Goal: Complete application form

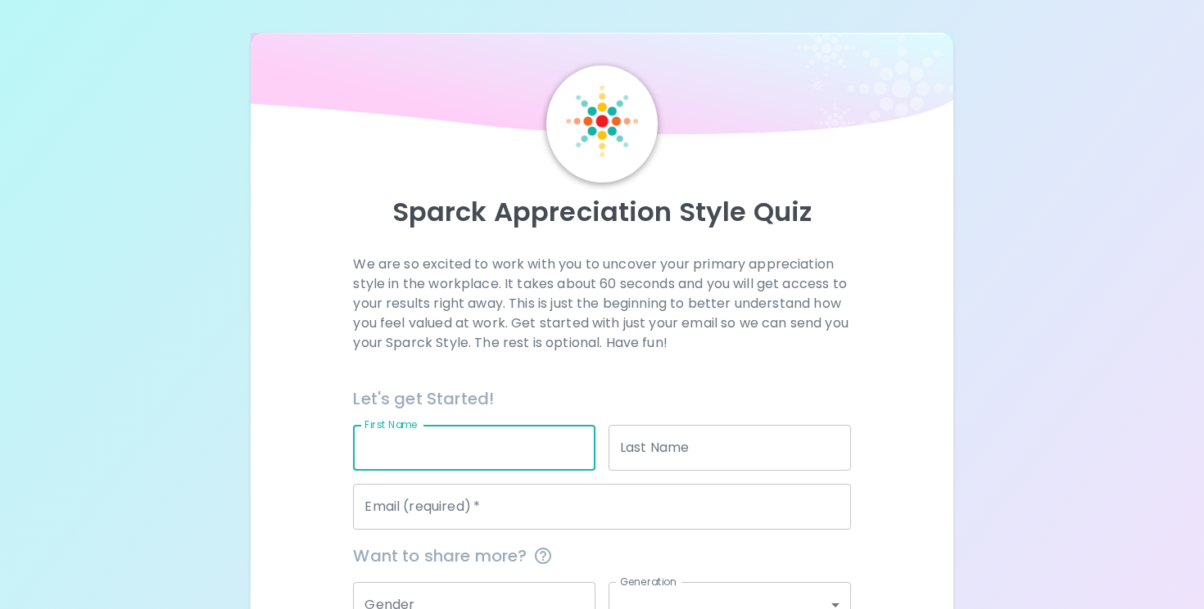
click at [458, 444] on input "First Name" at bounding box center [474, 448] width 242 height 46
type input "[PERSON_NAME]"
type input "[EMAIL_ADDRESS][DOMAIN_NAME]"
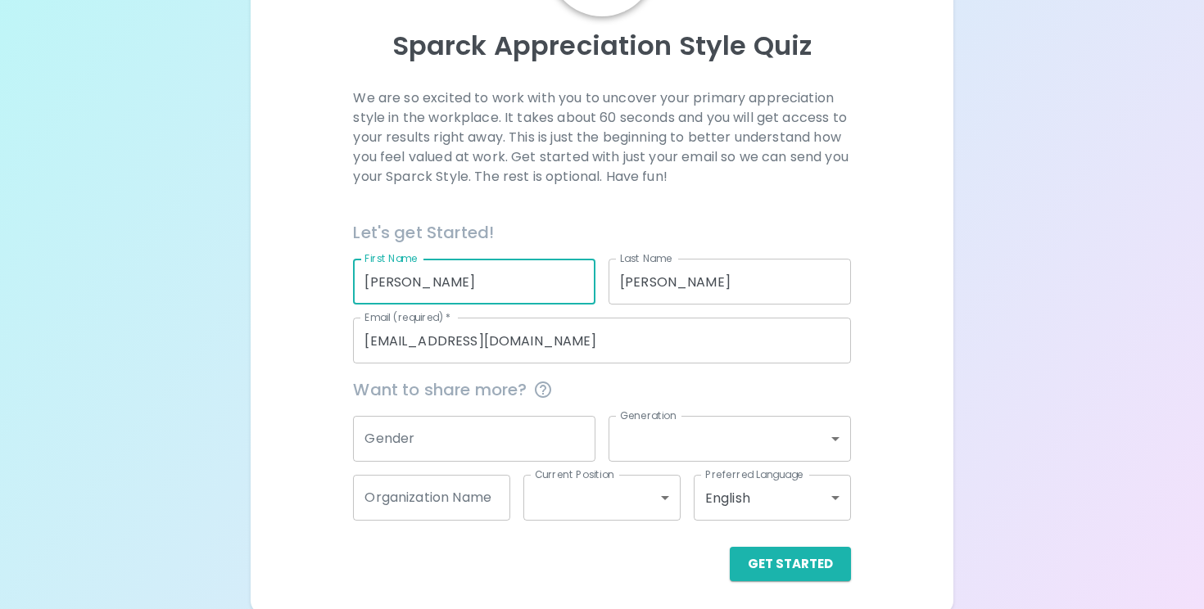
scroll to position [171, 0]
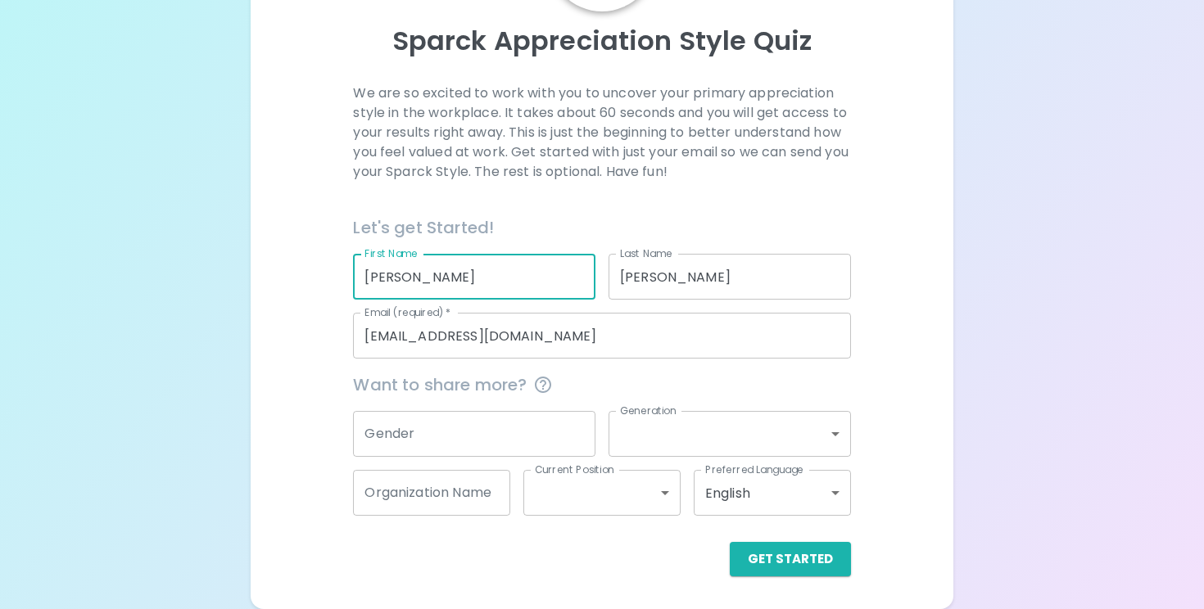
click at [448, 422] on input "Gender" at bounding box center [474, 434] width 242 height 46
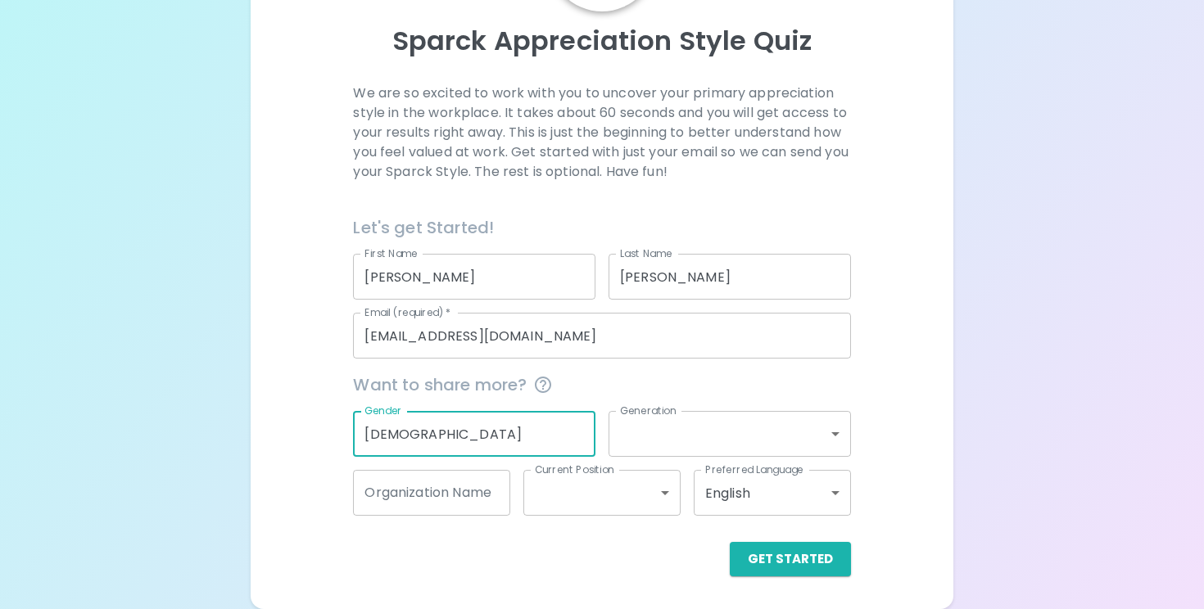
type input "[DEMOGRAPHIC_DATA]"
click at [721, 422] on body "Sparck Appreciation Style Quiz We are so excited to work with you to uncover yo…" at bounding box center [602, 219] width 1204 height 780
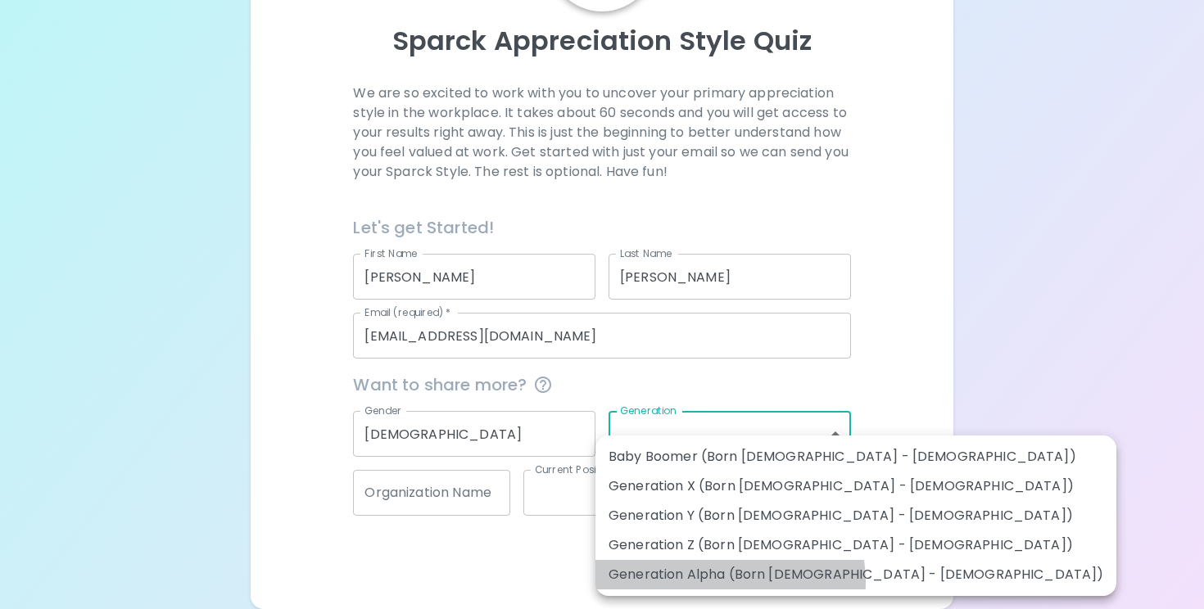
click at [716, 582] on li "Generation Alpha (Born [DEMOGRAPHIC_DATA] - [DEMOGRAPHIC_DATA])" at bounding box center [855, 574] width 521 height 29
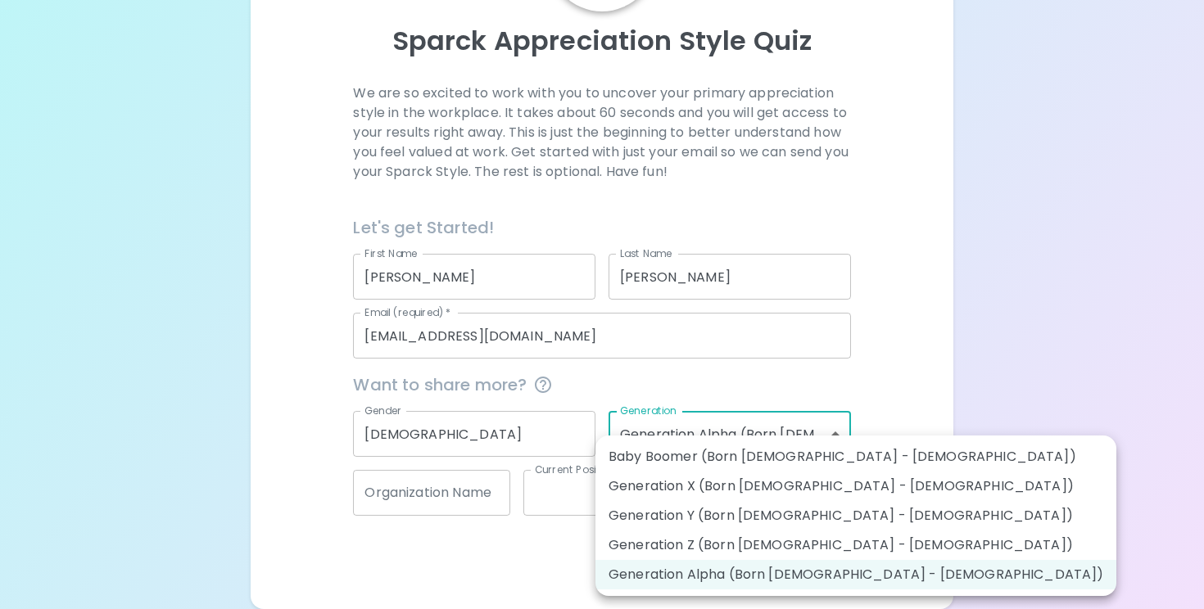
click at [710, 435] on body "Sparck Appreciation Style Quiz We are so excited to work with you to uncover yo…" at bounding box center [602, 219] width 1204 height 780
click at [723, 536] on li "Generation Z (Born [DEMOGRAPHIC_DATA] - [DEMOGRAPHIC_DATA])" at bounding box center [855, 545] width 521 height 29
type input "generation_z"
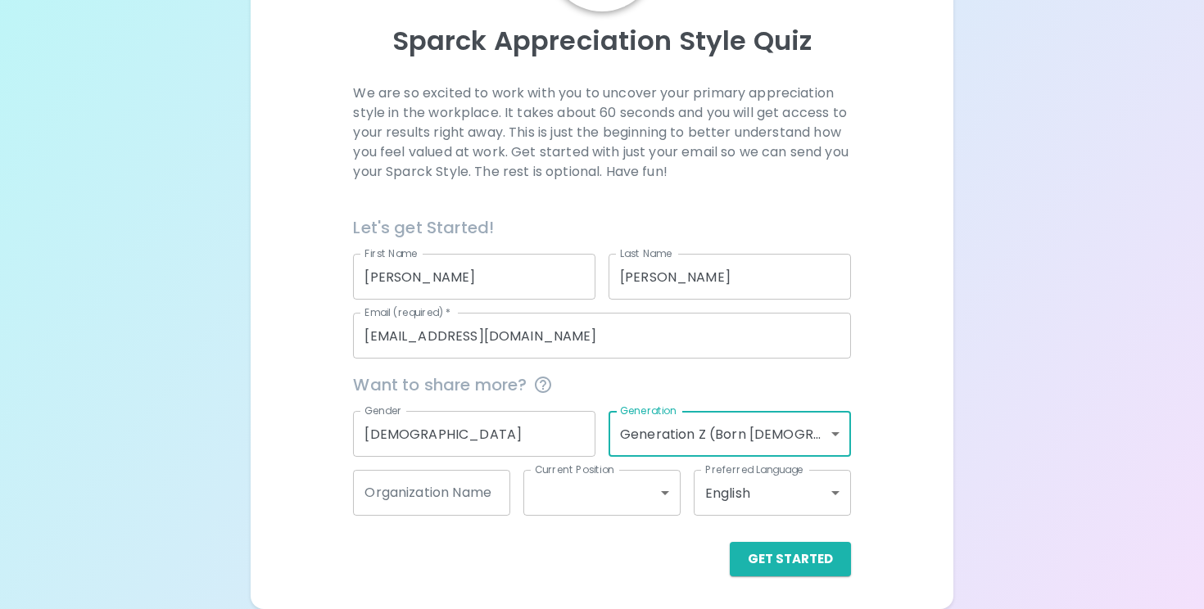
click at [488, 485] on input "Organization Name" at bounding box center [431, 493] width 157 height 46
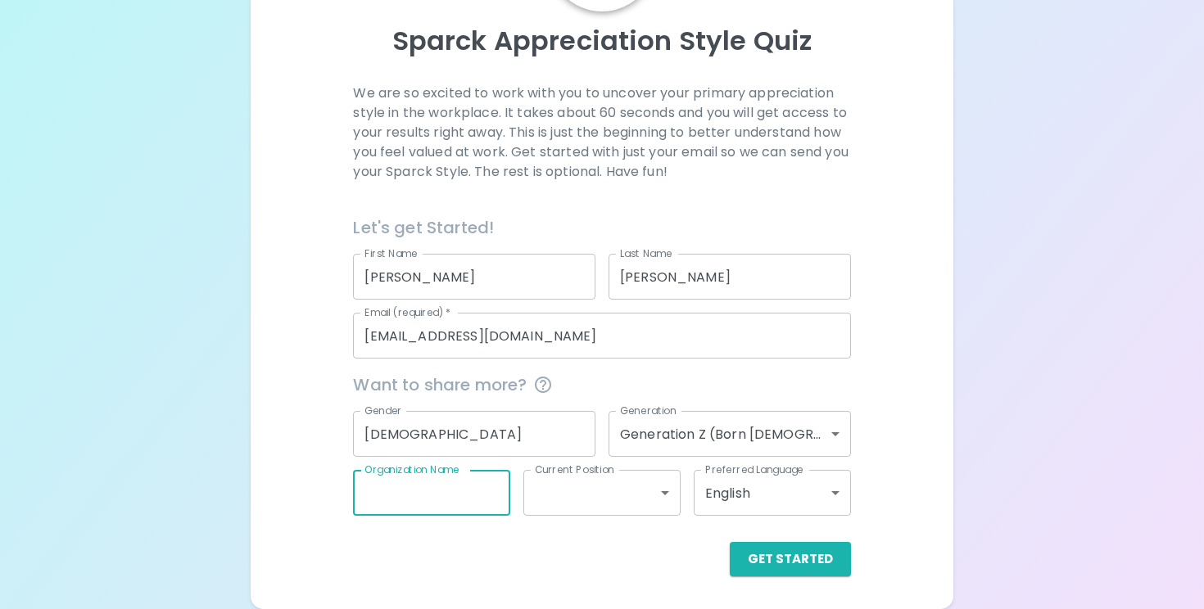
click at [555, 497] on body "Sparck Appreciation Style Quiz We are so excited to work with you to uncover yo…" at bounding box center [602, 219] width 1204 height 780
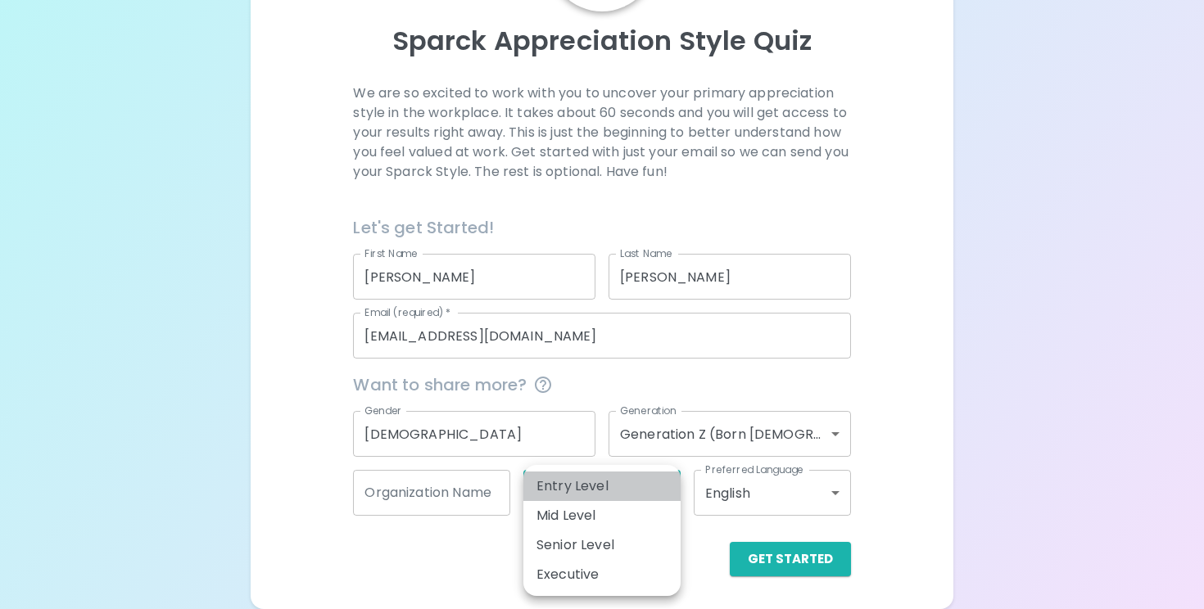
click at [581, 482] on li "Entry Level" at bounding box center [601, 486] width 157 height 29
type input "entry_level"
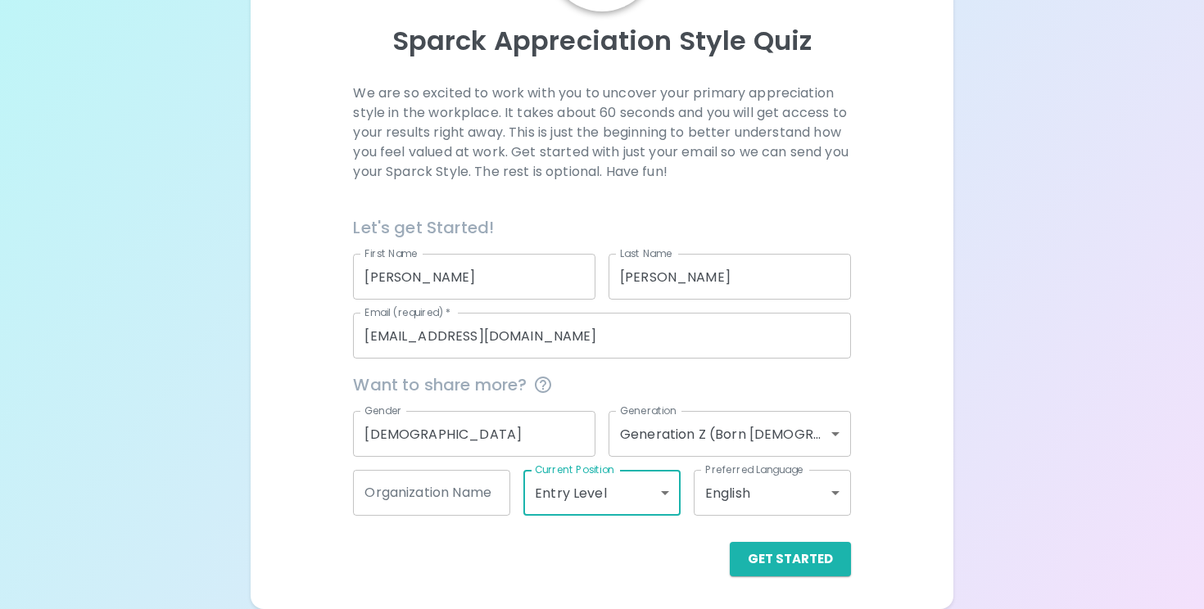
click at [430, 492] on input "Organization Name" at bounding box center [431, 493] width 157 height 46
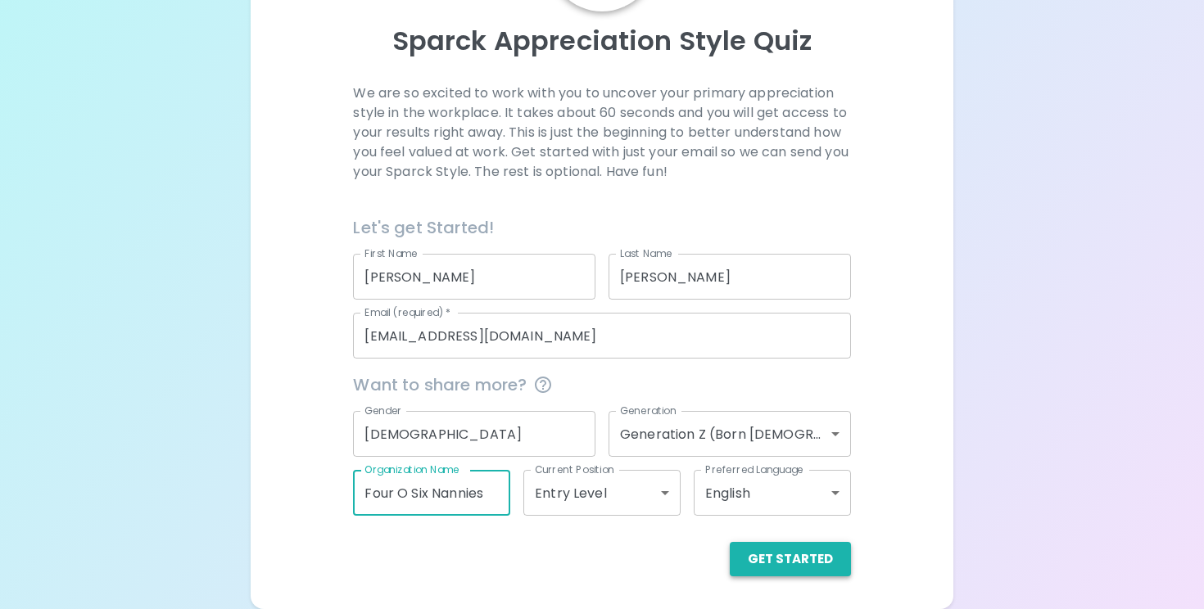
type input "Four O Six Nannies"
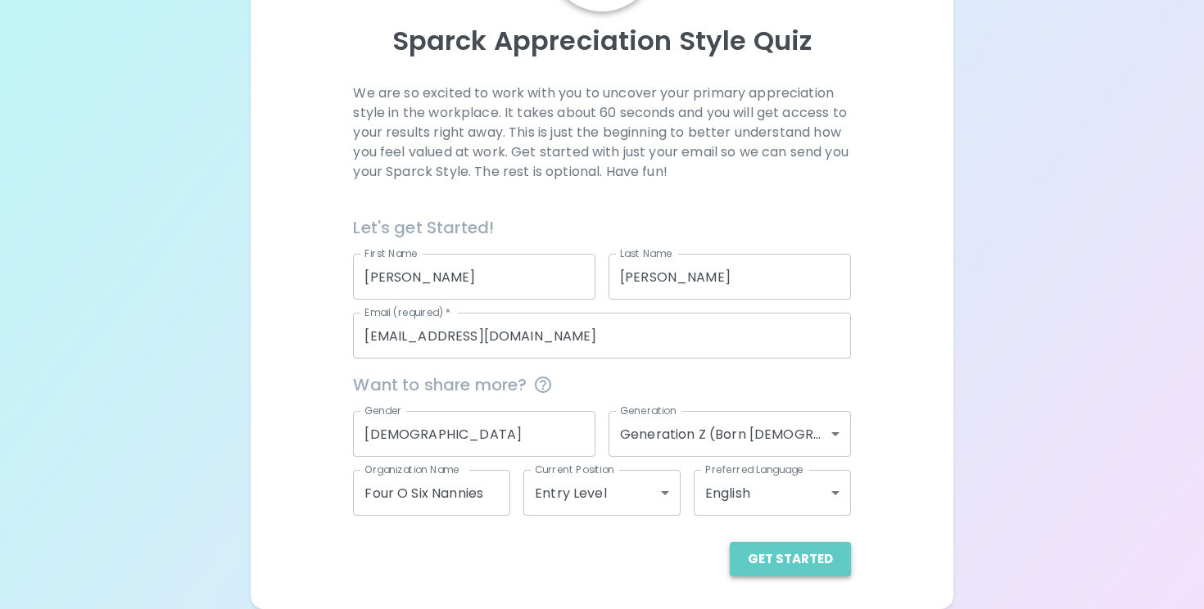
click at [795, 553] on button "Get Started" at bounding box center [790, 559] width 121 height 34
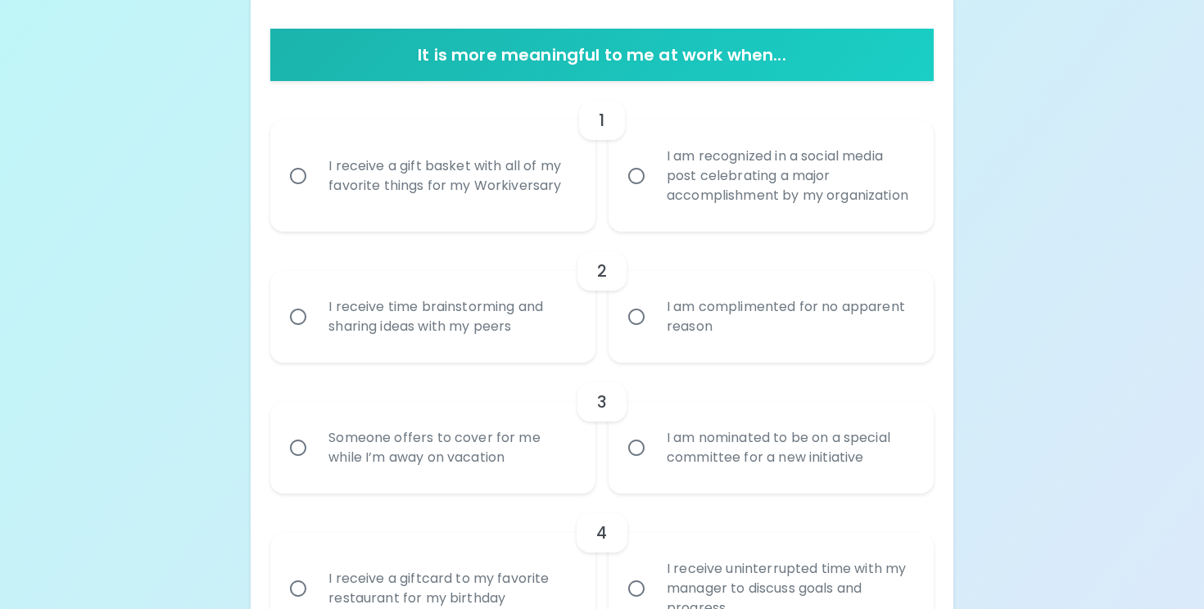
scroll to position [312, 0]
click at [545, 191] on div "I receive a gift basket with all of my favorite things for my Workiversary" at bounding box center [450, 175] width 271 height 79
click at [315, 191] on input "I receive a gift basket with all of my favorite things for my Workiversary" at bounding box center [298, 175] width 34 height 34
radio input "true"
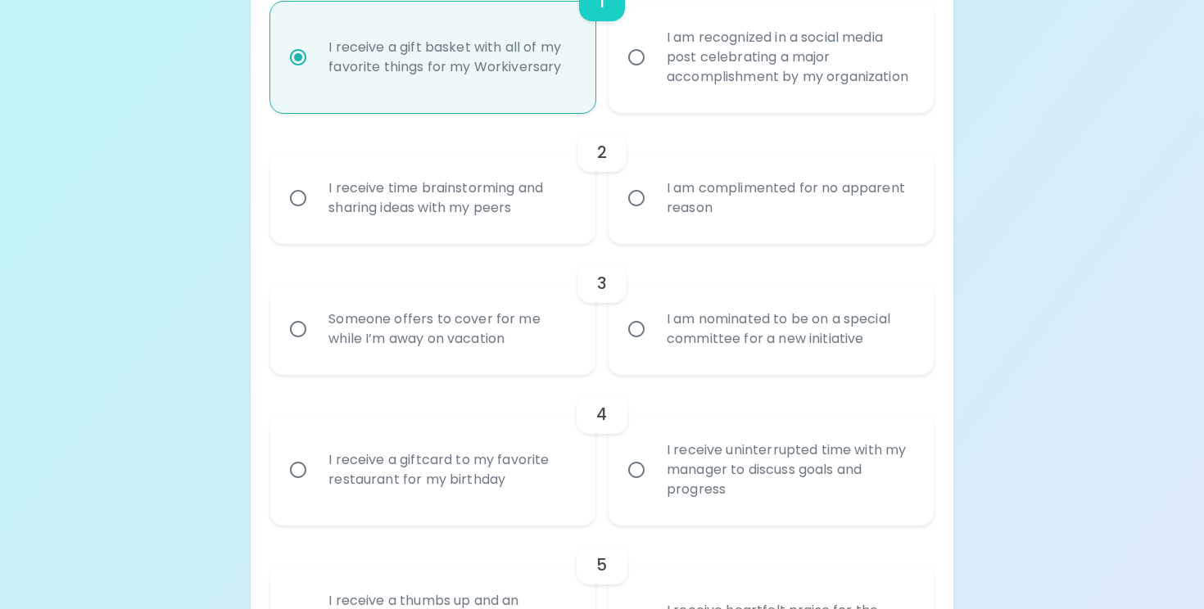
scroll to position [443, 0]
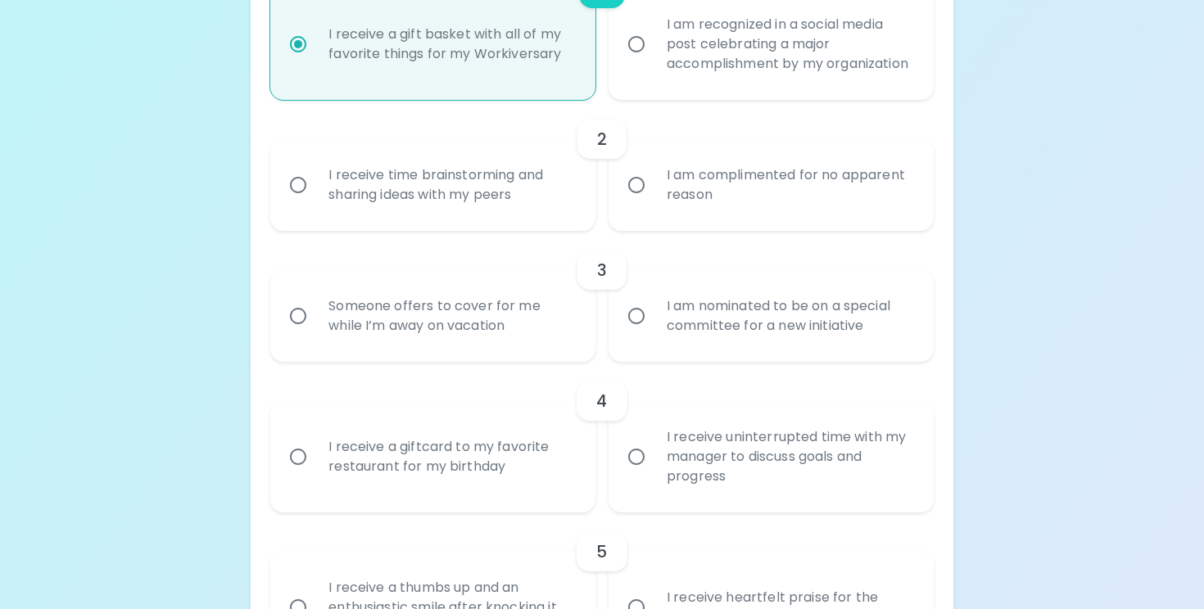
click at [535, 221] on div "I receive time brainstorming and sharing ideas with my peers" at bounding box center [450, 185] width 271 height 79
click at [315, 202] on input "I receive time brainstorming and sharing ideas with my peers" at bounding box center [298, 185] width 34 height 34
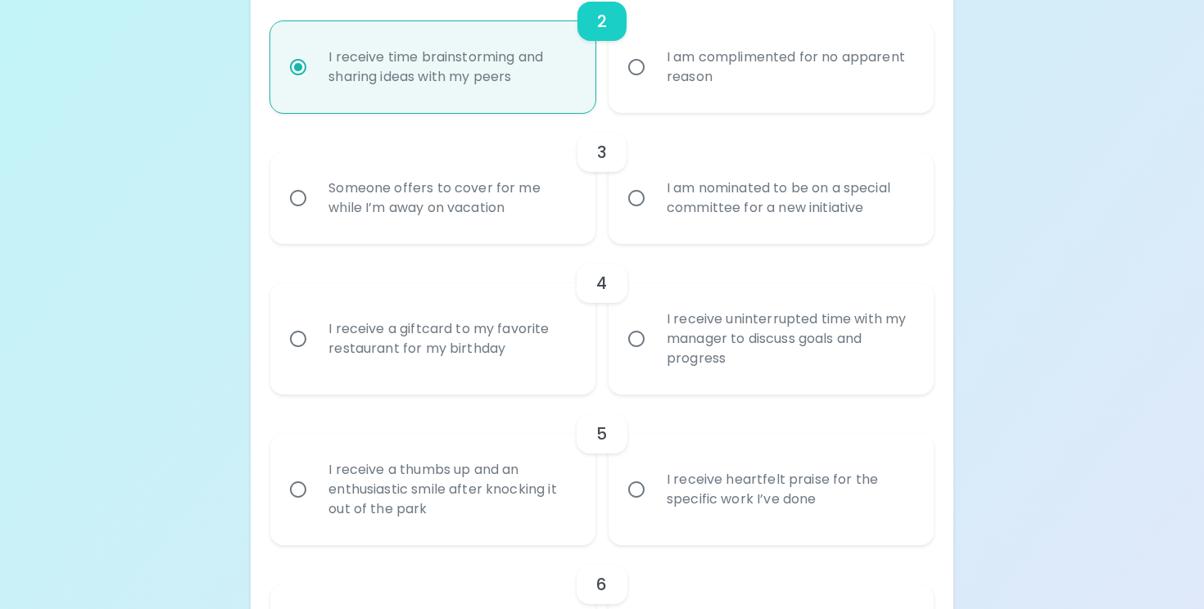
scroll to position [574, 0]
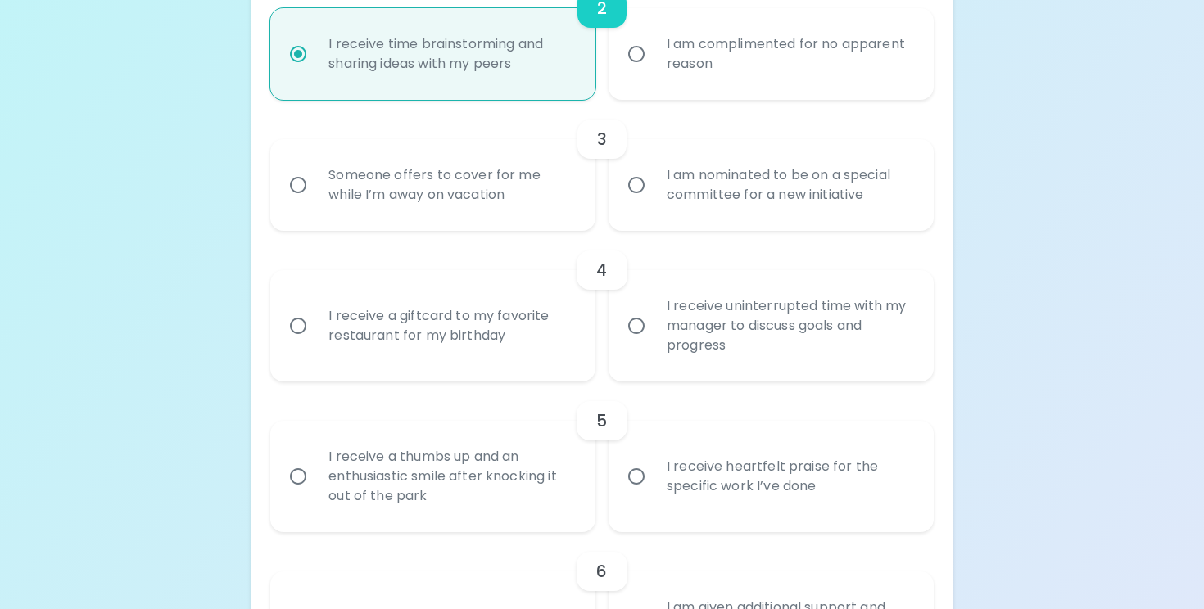
click at [644, 202] on input "I am nominated to be on a special committee for a new initiative" at bounding box center [636, 185] width 34 height 34
radio input "true"
radio input "false"
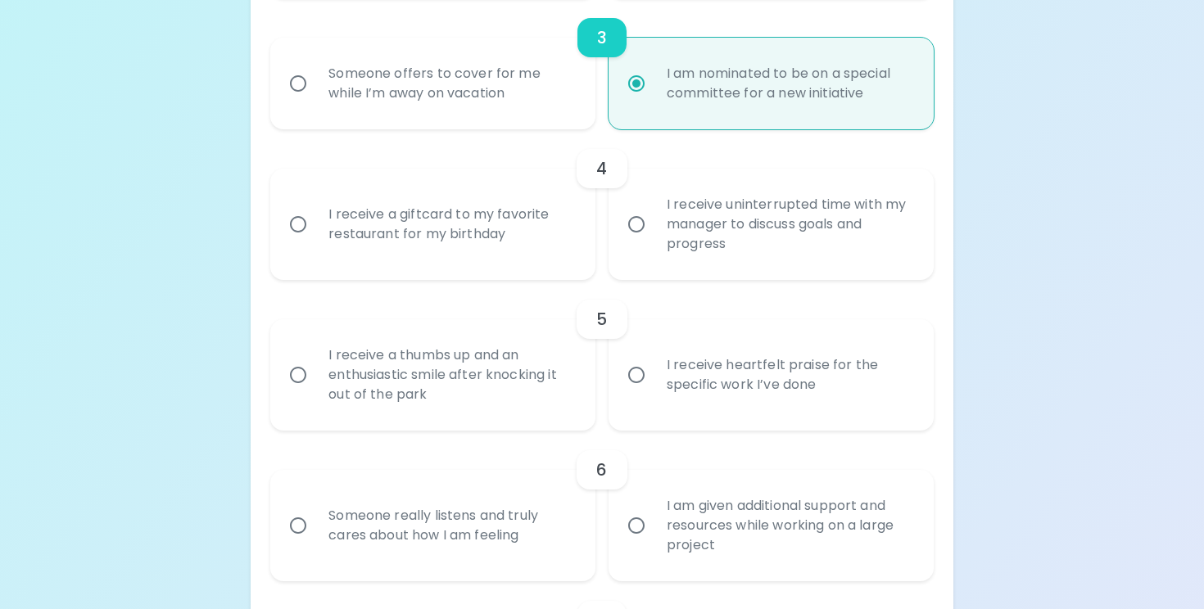
scroll to position [705, 0]
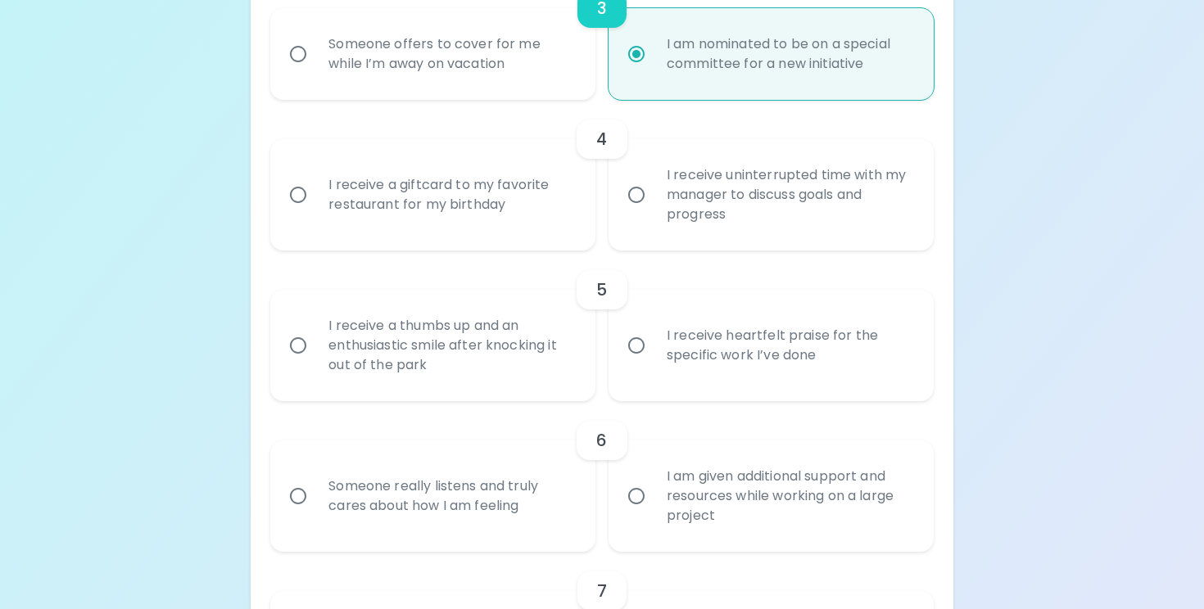
click at [556, 216] on div "I receive a giftcard to my favorite restaurant for my birthday" at bounding box center [450, 195] width 271 height 79
click at [315, 212] on input "I receive a giftcard to my favorite restaurant for my birthday" at bounding box center [298, 195] width 34 height 34
radio input "false"
radio input "true"
radio input "false"
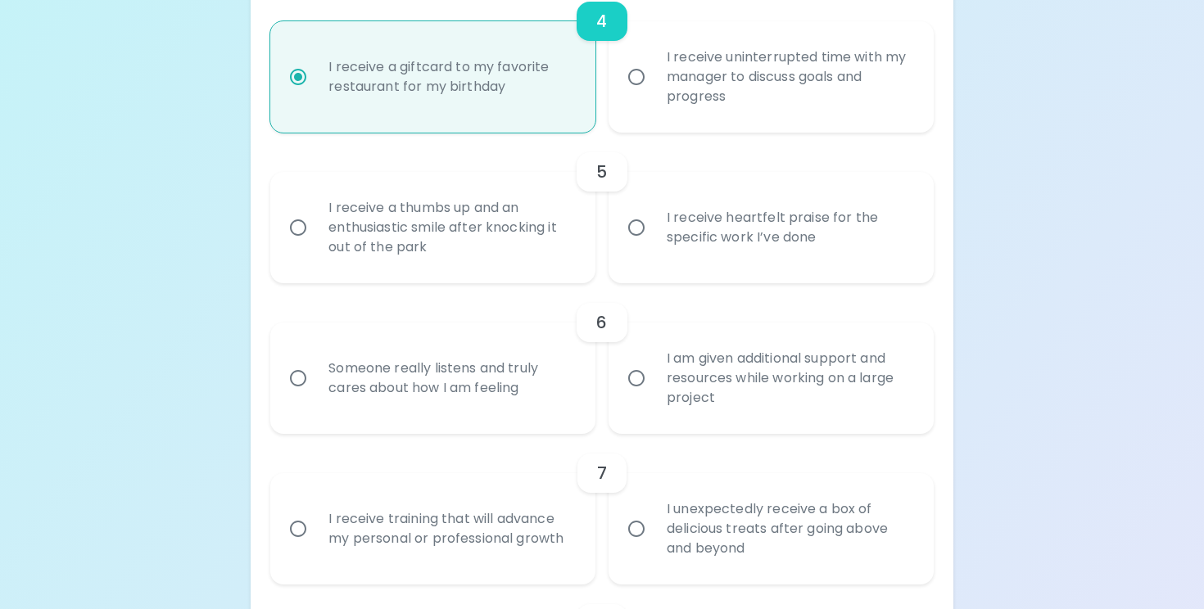
scroll to position [836, 0]
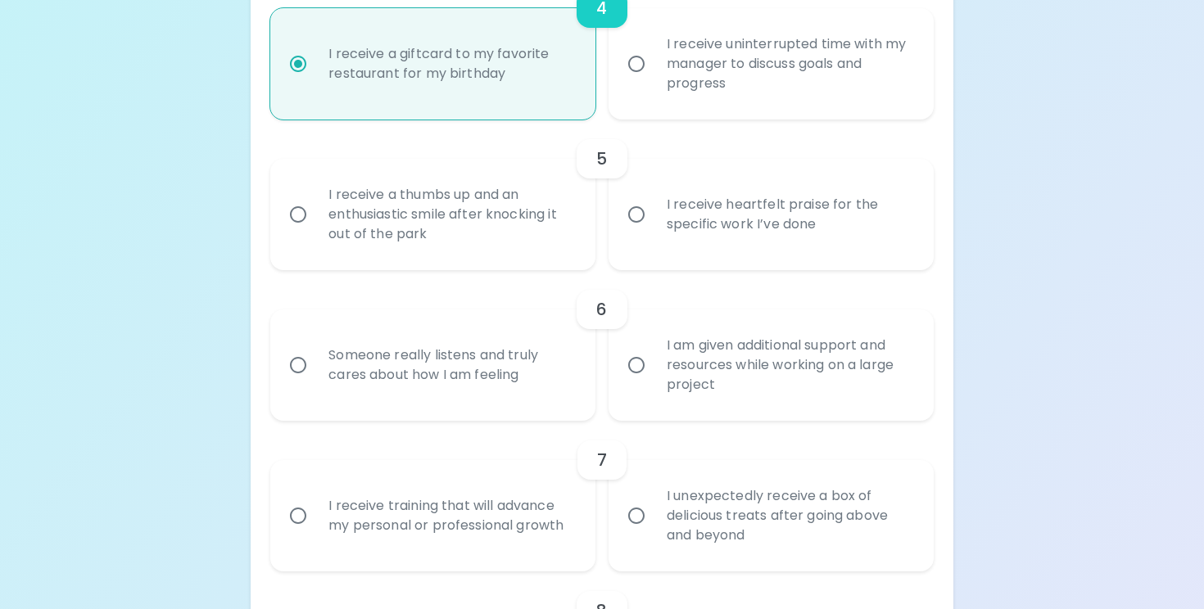
click at [654, 247] on div "I receive heartfelt praise for the specific work I’ve done" at bounding box center [788, 214] width 271 height 79
click at [653, 232] on input "I receive heartfelt praise for the specific work I’ve done" at bounding box center [636, 214] width 34 height 34
radio input "false"
radio input "true"
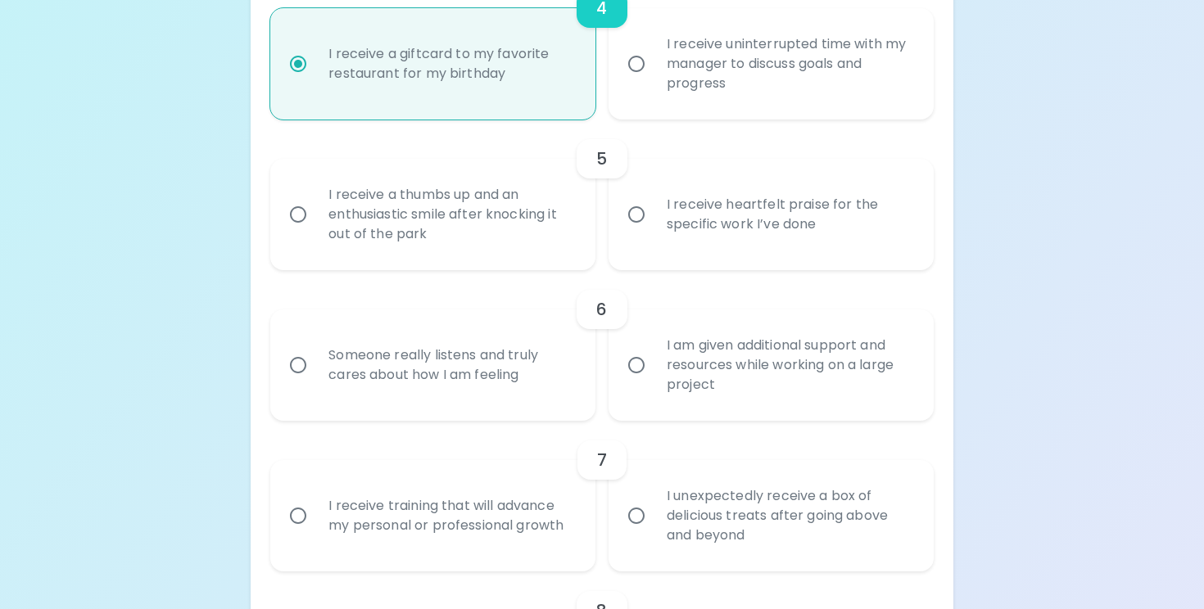
radio input "false"
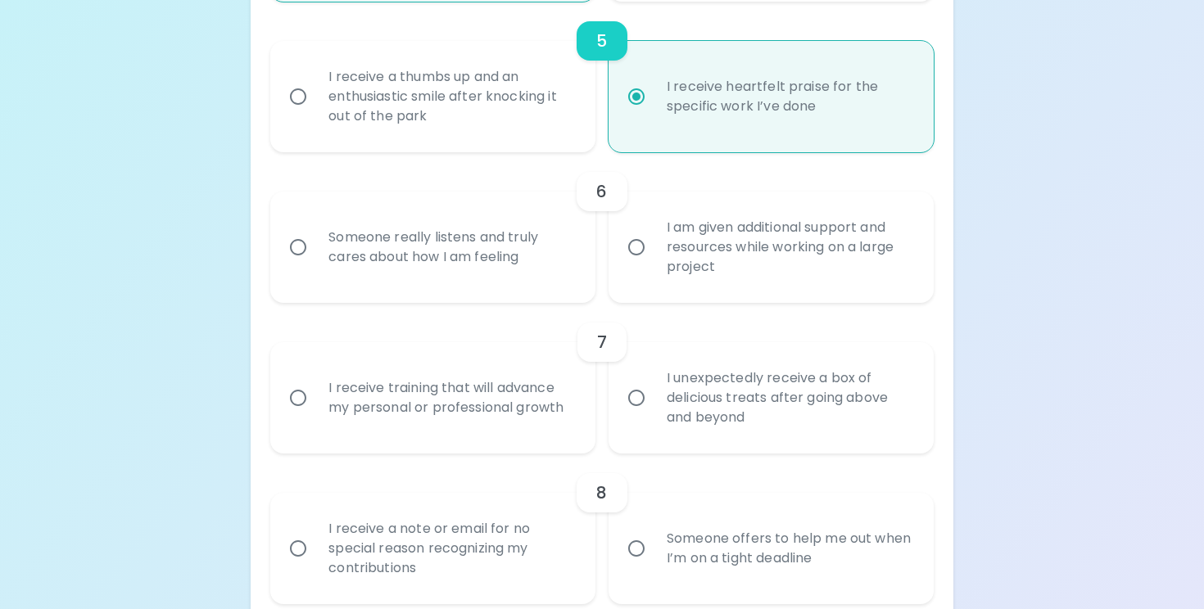
scroll to position [967, 0]
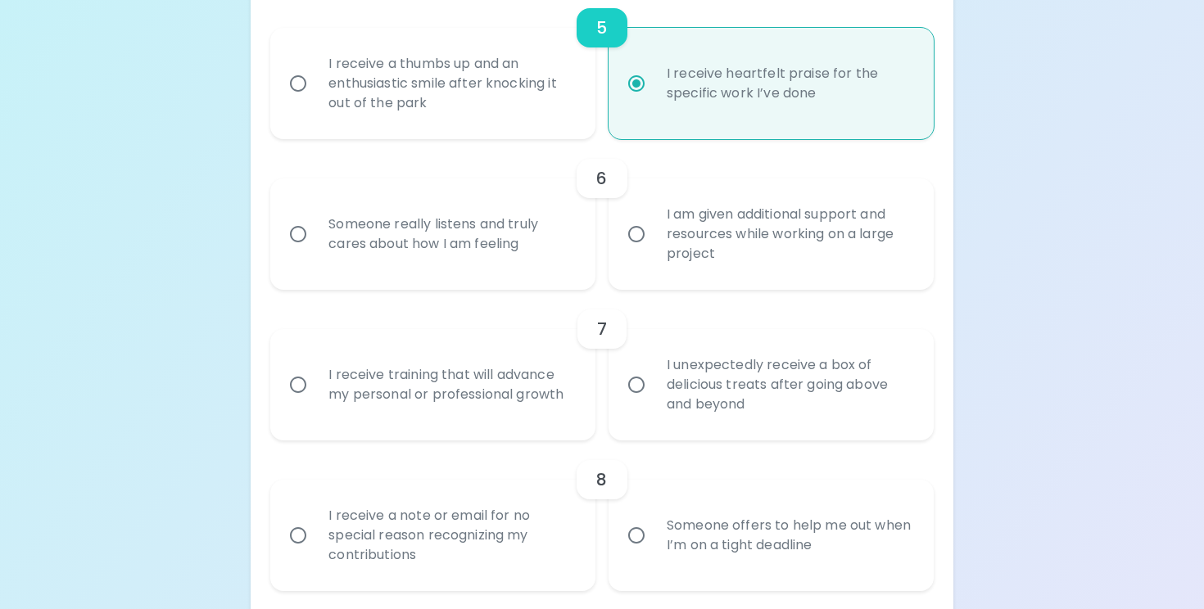
click at [552, 264] on div "Someone really listens and truly cares about how I am feeling" at bounding box center [450, 234] width 271 height 79
click at [315, 251] on input "Someone really listens and truly cares about how I am feeling" at bounding box center [298, 234] width 34 height 34
radio input "false"
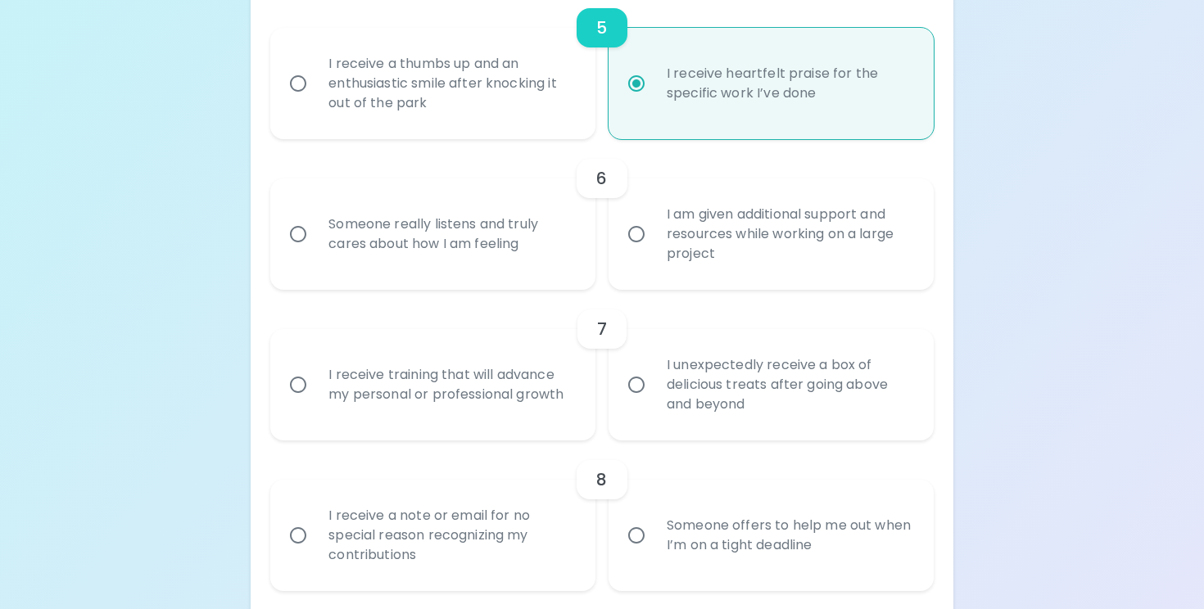
radio input "true"
radio input "false"
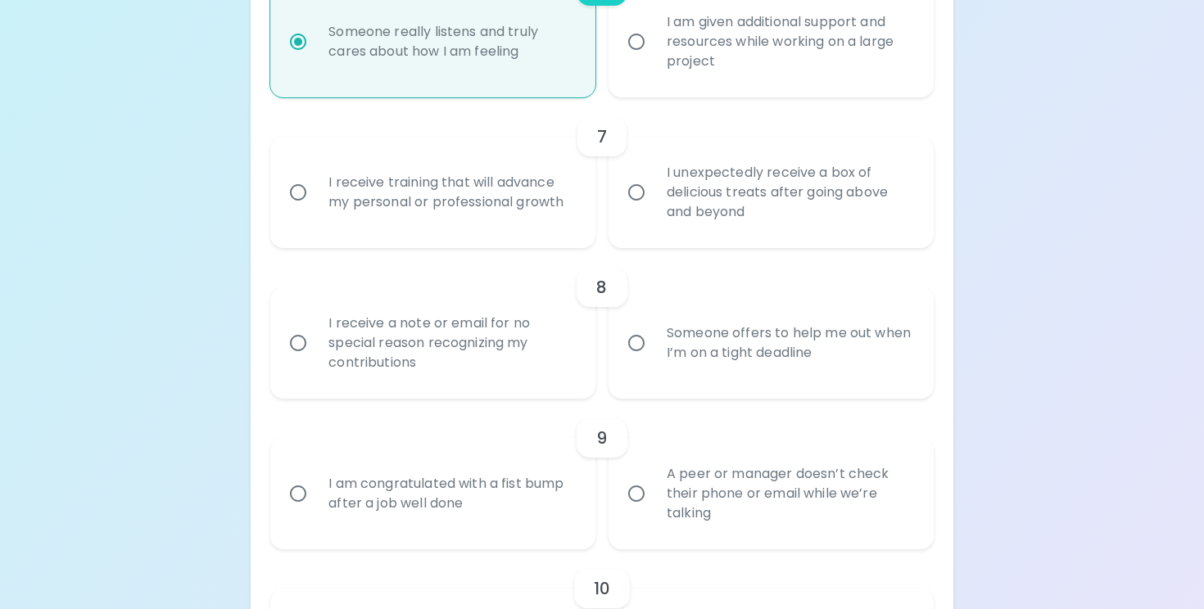
scroll to position [1160, 0]
click at [684, 205] on div "I unexpectedly receive a box of delicious treats after going above and beyond" at bounding box center [788, 191] width 271 height 98
click at [653, 205] on input "I unexpectedly receive a box of delicious treats after going above and beyond" at bounding box center [636, 191] width 34 height 34
radio input "false"
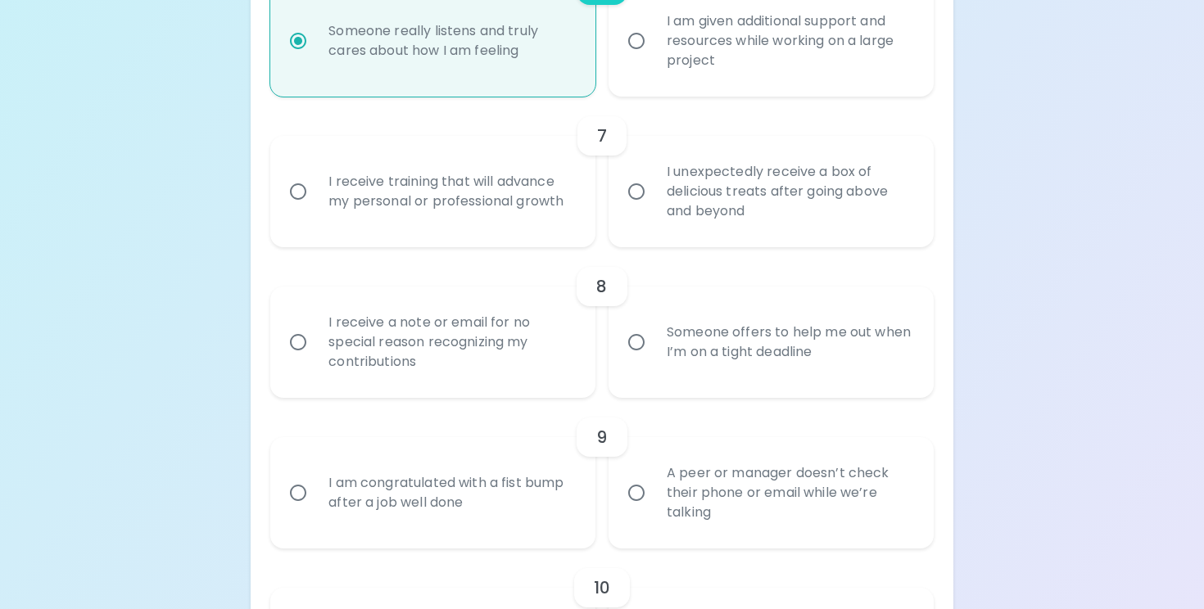
radio input "false"
radio input "true"
radio input "false"
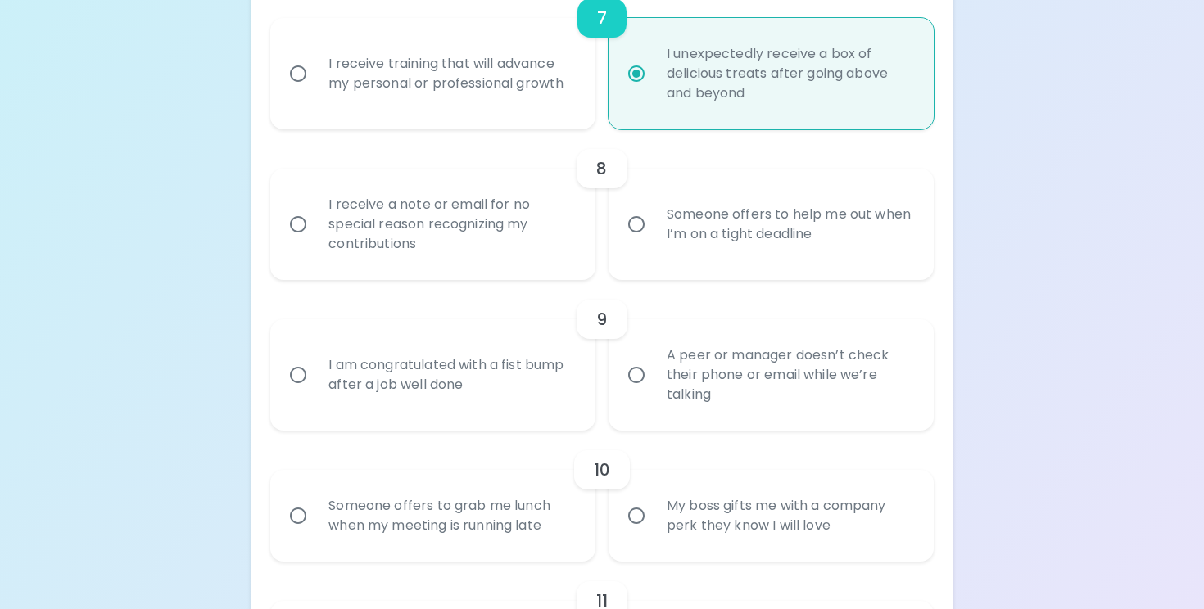
scroll to position [1291, 0]
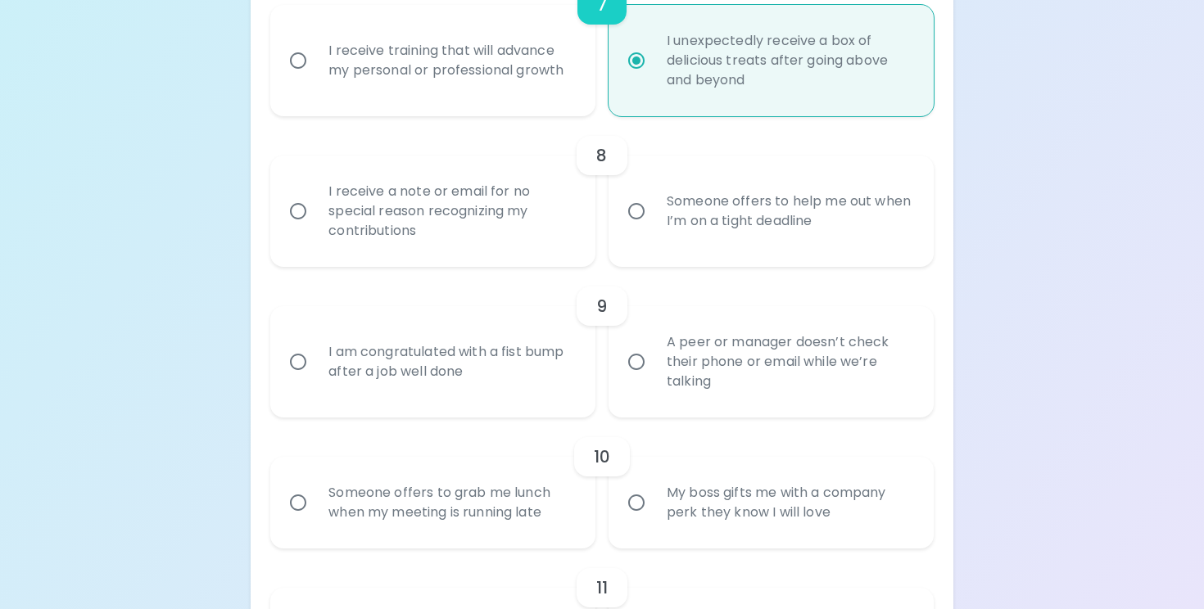
click at [520, 100] on div "I receive training that will advance my personal or professional growth" at bounding box center [450, 60] width 271 height 79
click at [315, 78] on input "I receive training that will advance my personal or professional growth" at bounding box center [298, 60] width 34 height 34
radio input "false"
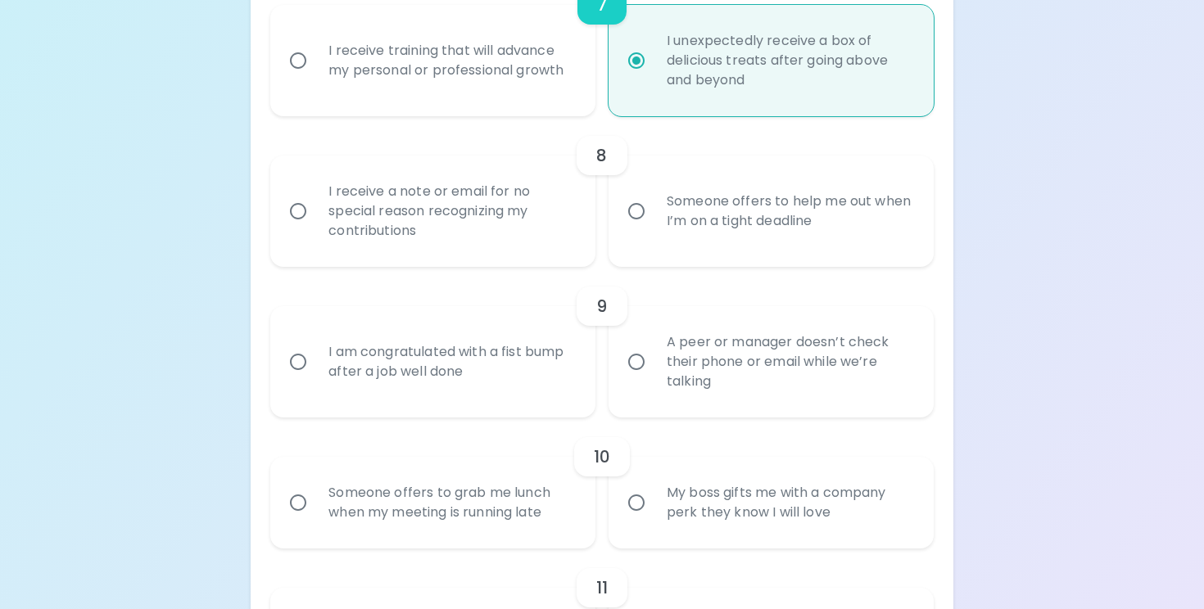
radio input "false"
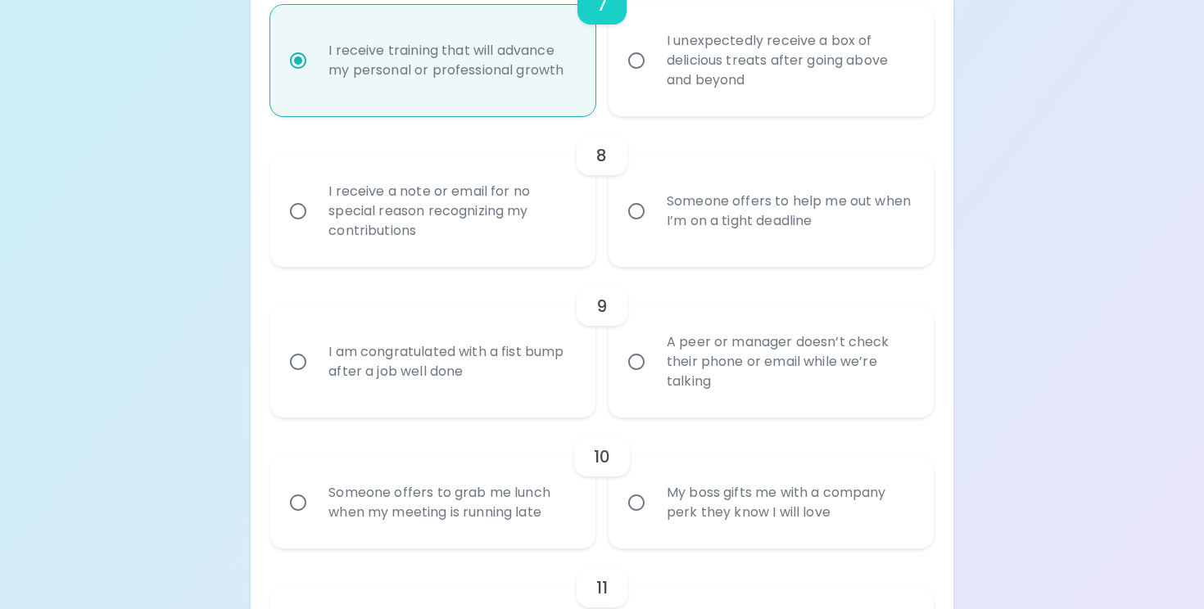
click at [713, 78] on div "I unexpectedly receive a box of delicious treats after going above and beyond" at bounding box center [788, 60] width 271 height 98
click at [653, 78] on input "I unexpectedly receive a box of delicious treats after going above and beyond" at bounding box center [636, 60] width 34 height 34
radio input "false"
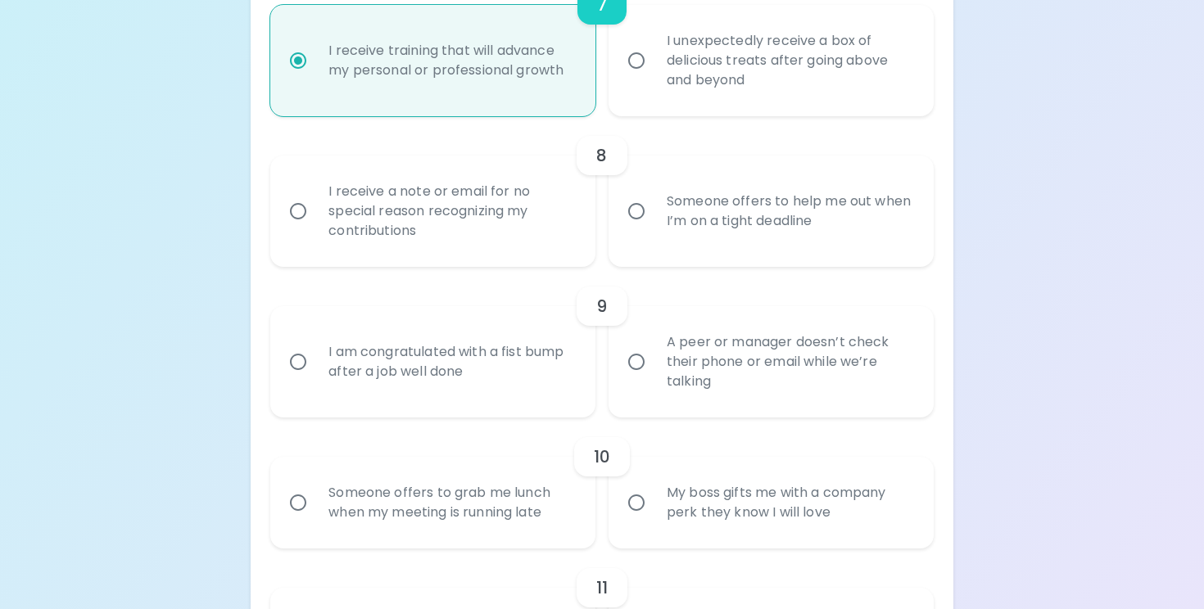
radio input "false"
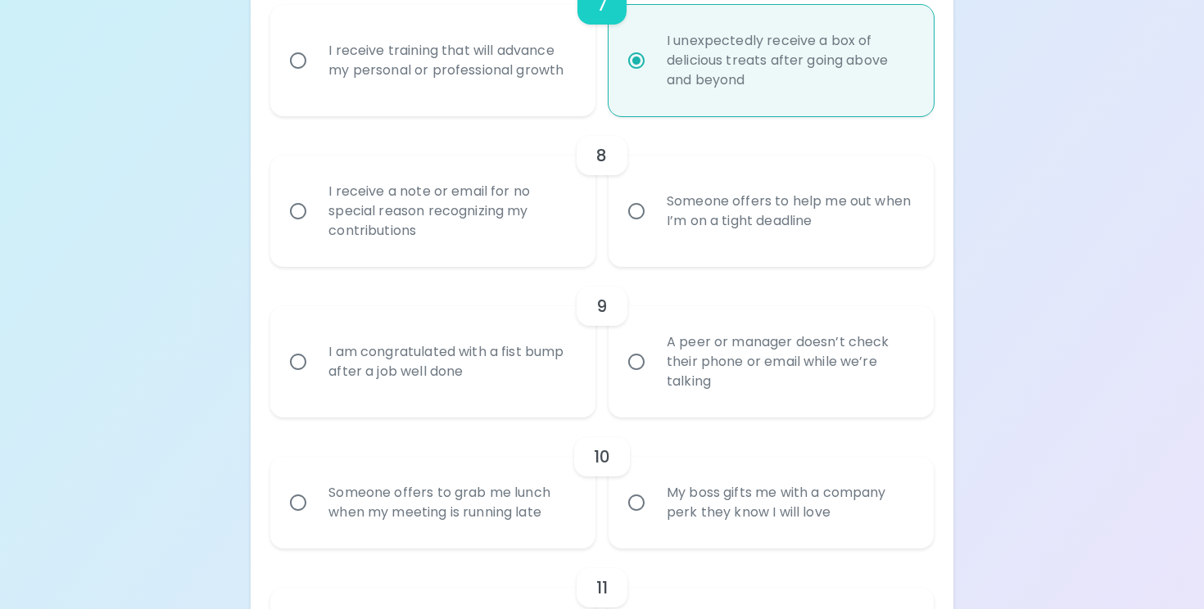
click at [662, 203] on div "Someone offers to help me out when I’m on a tight deadline" at bounding box center [788, 211] width 271 height 79
click at [653, 203] on input "Someone offers to help me out when I’m on a tight deadline" at bounding box center [636, 211] width 34 height 34
radio input "false"
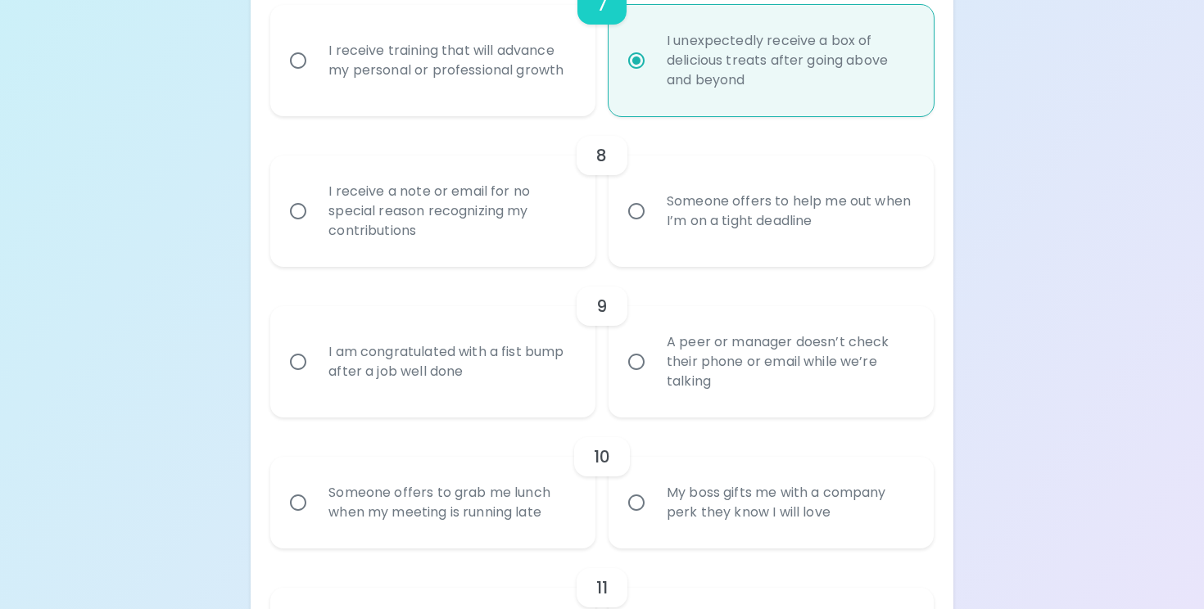
radio input "false"
radio input "true"
radio input "false"
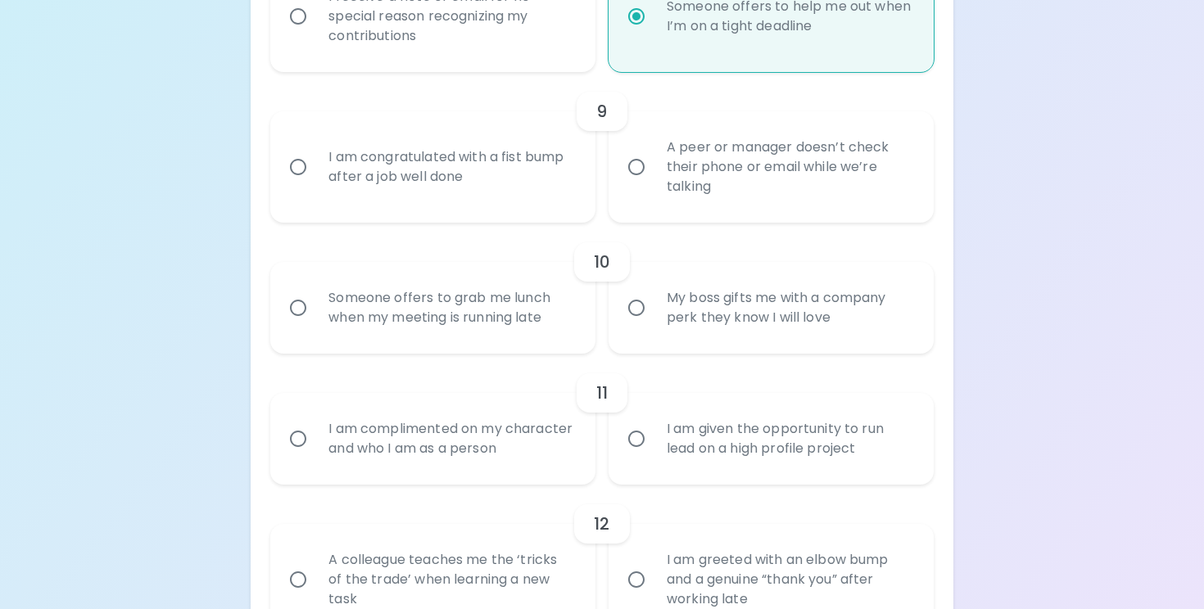
scroll to position [1489, 0]
click at [639, 207] on label "A peer or manager doesn’t check their phone or email while we’re talking" at bounding box center [761, 164] width 325 height 111
click at [639, 182] on input "A peer or manager doesn’t check their phone or email while we’re talking" at bounding box center [636, 164] width 34 height 34
radio input "false"
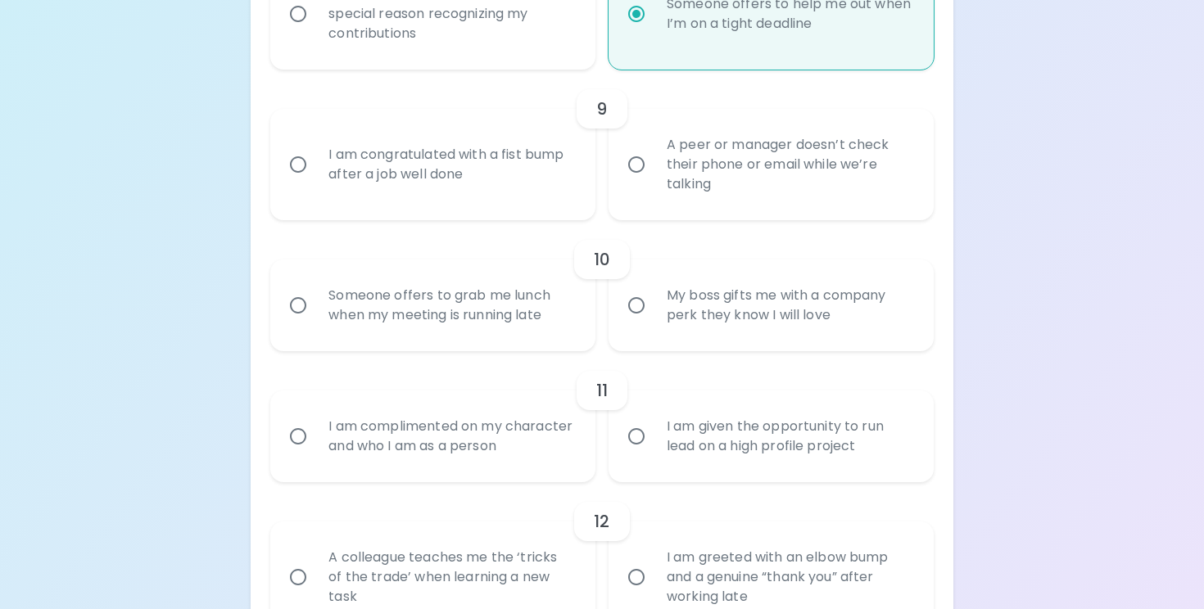
radio input "false"
radio input "true"
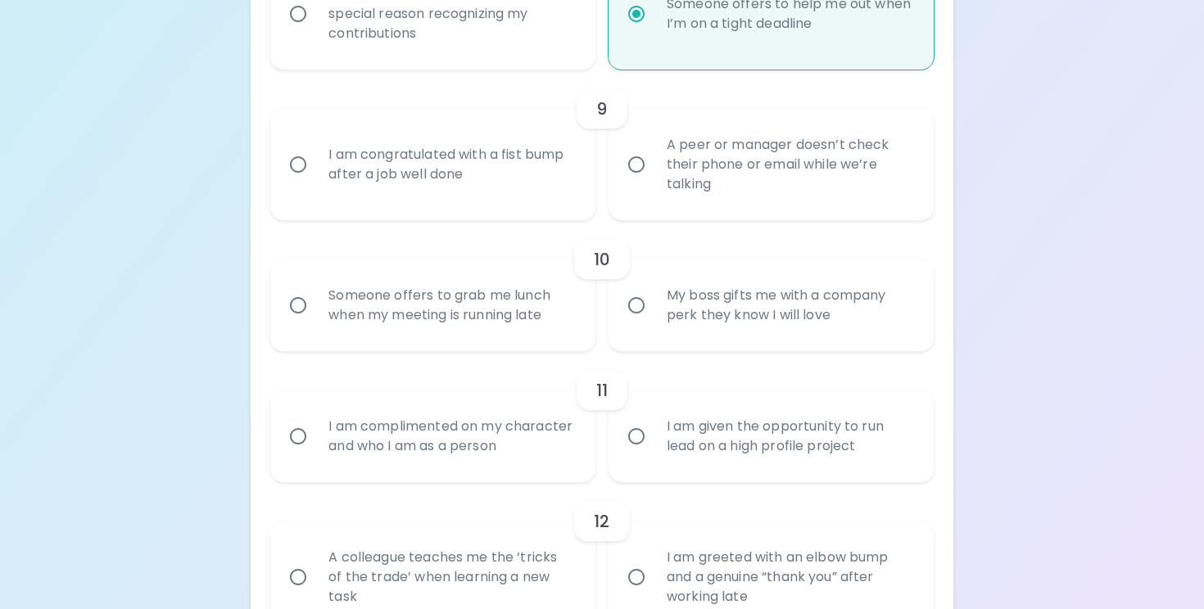
radio input "false"
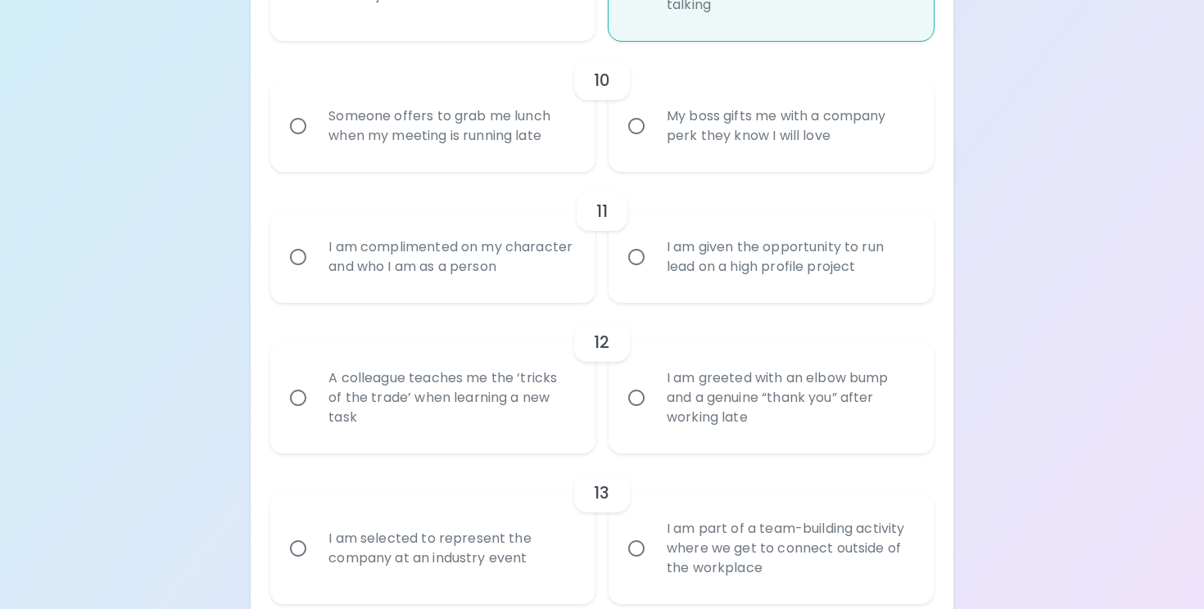
scroll to position [1669, 0]
click at [555, 159] on div "Someone offers to grab me lunch when my meeting is running late" at bounding box center [450, 124] width 271 height 79
click at [315, 142] on input "Someone offers to grab me lunch when my meeting is running late" at bounding box center [298, 124] width 34 height 34
radio input "false"
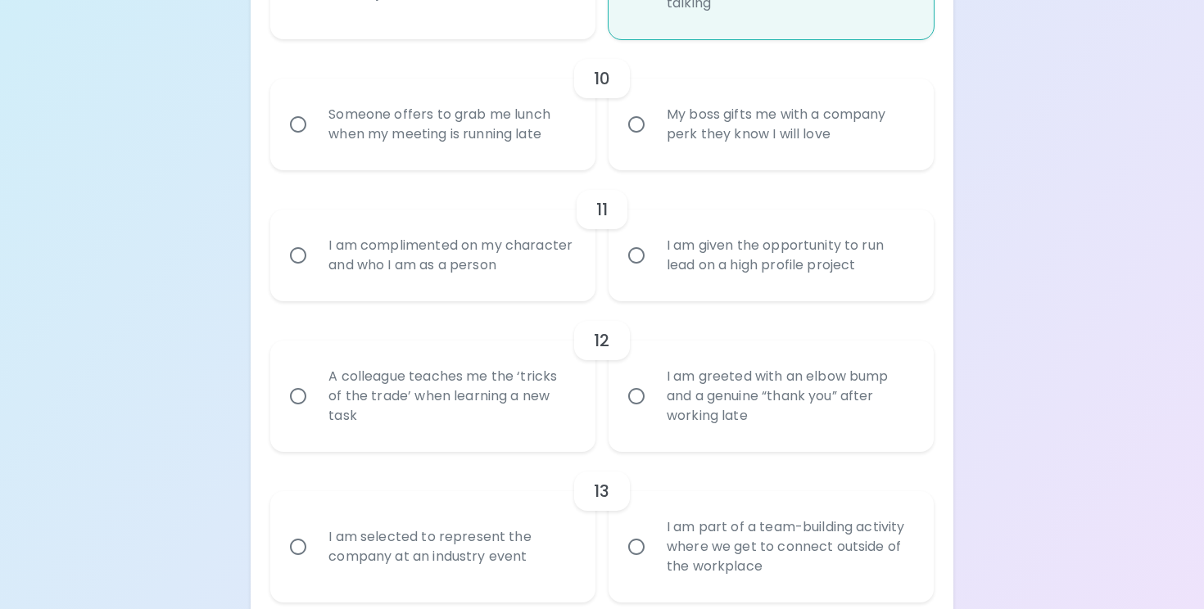
radio input "false"
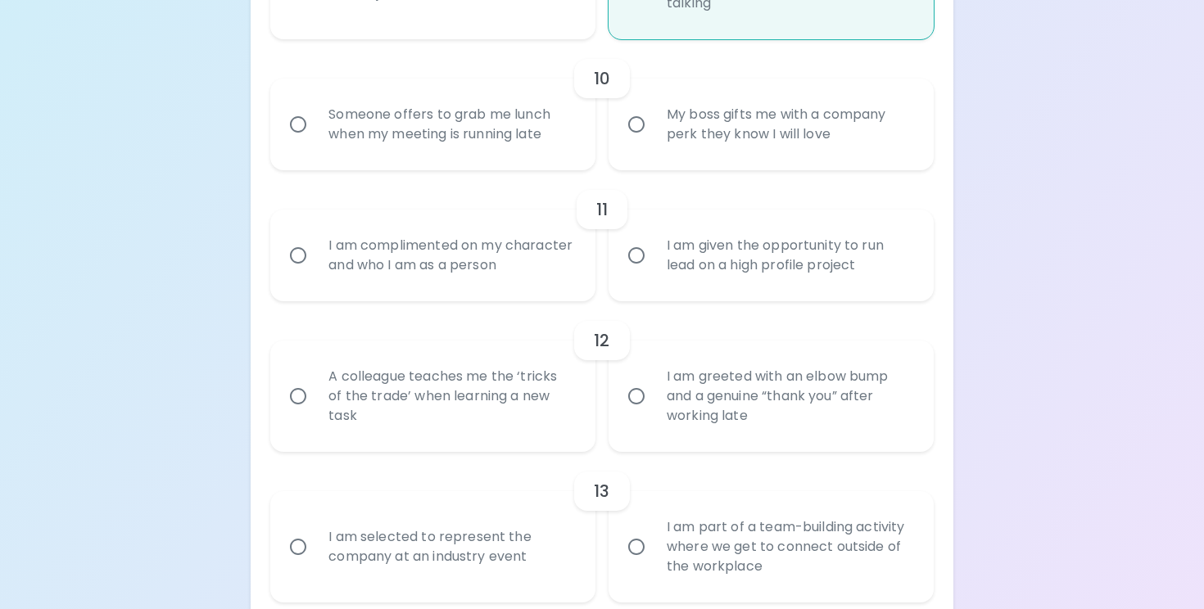
radio input "true"
radio input "false"
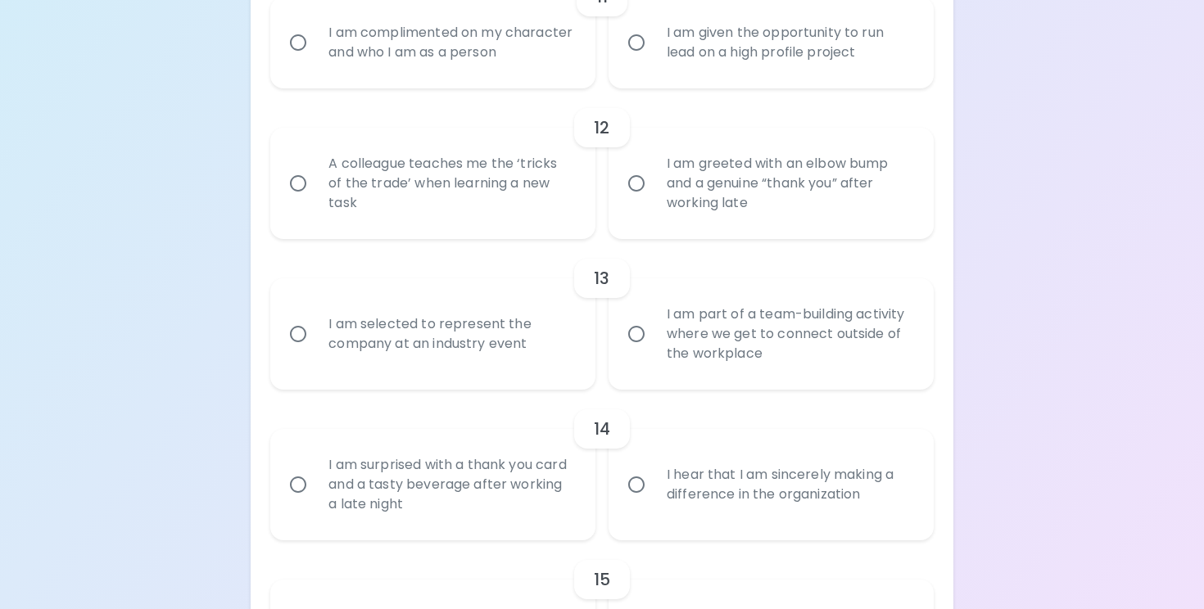
scroll to position [1887, 0]
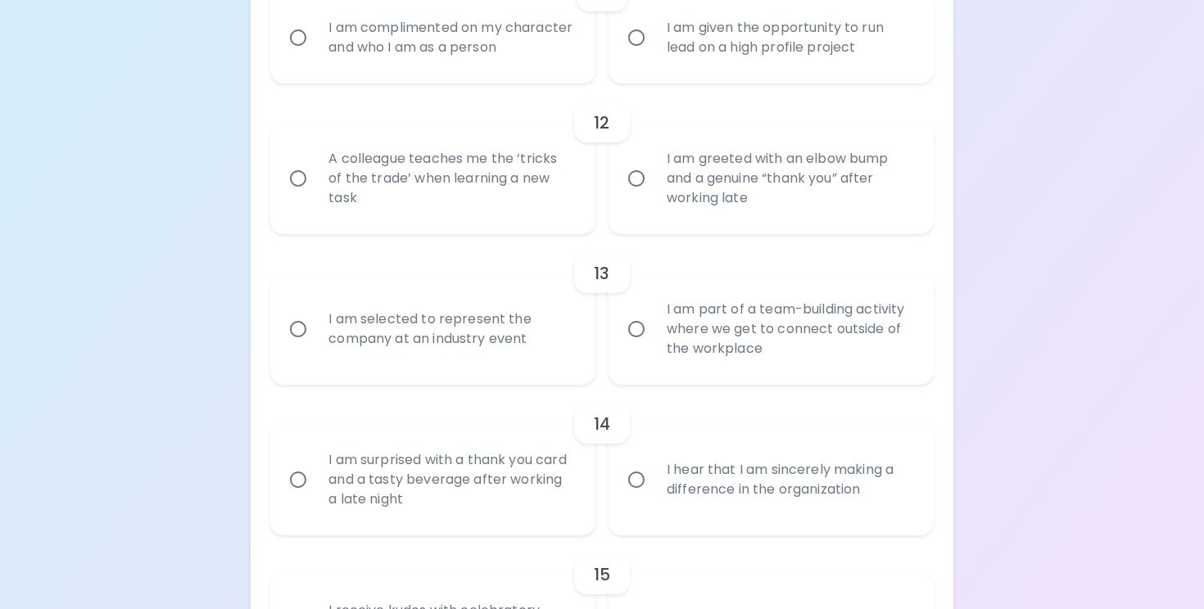
click at [680, 73] on div "I am given the opportunity to run lead on a high profile project" at bounding box center [788, 37] width 271 height 79
click at [653, 55] on input "I am given the opportunity to run lead on a high profile project" at bounding box center [636, 37] width 34 height 34
radio input "false"
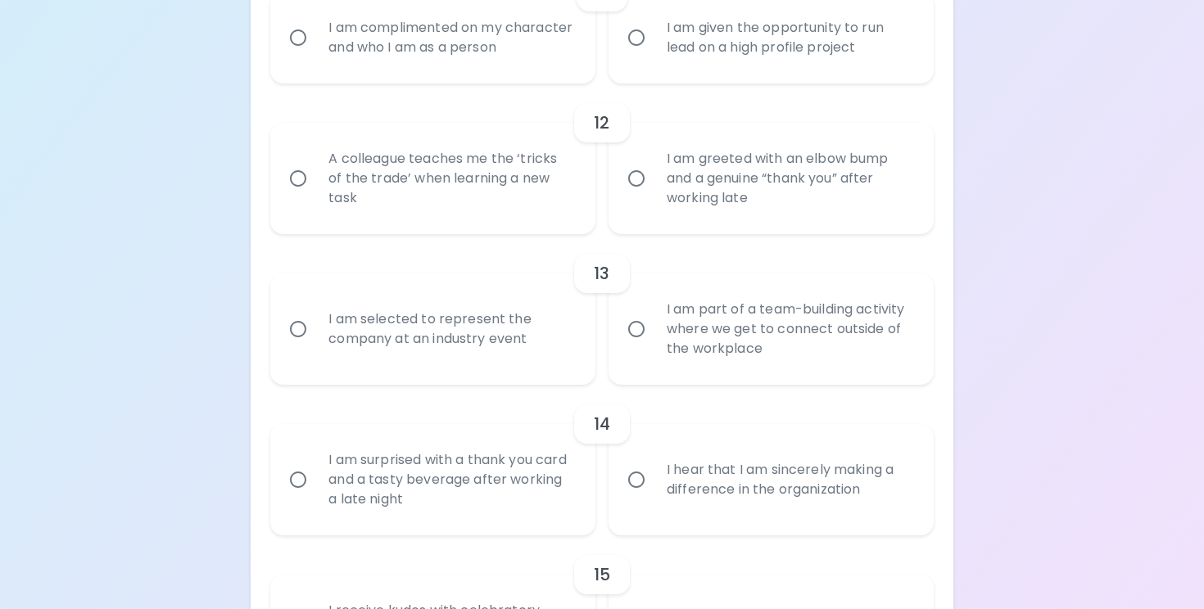
radio input "false"
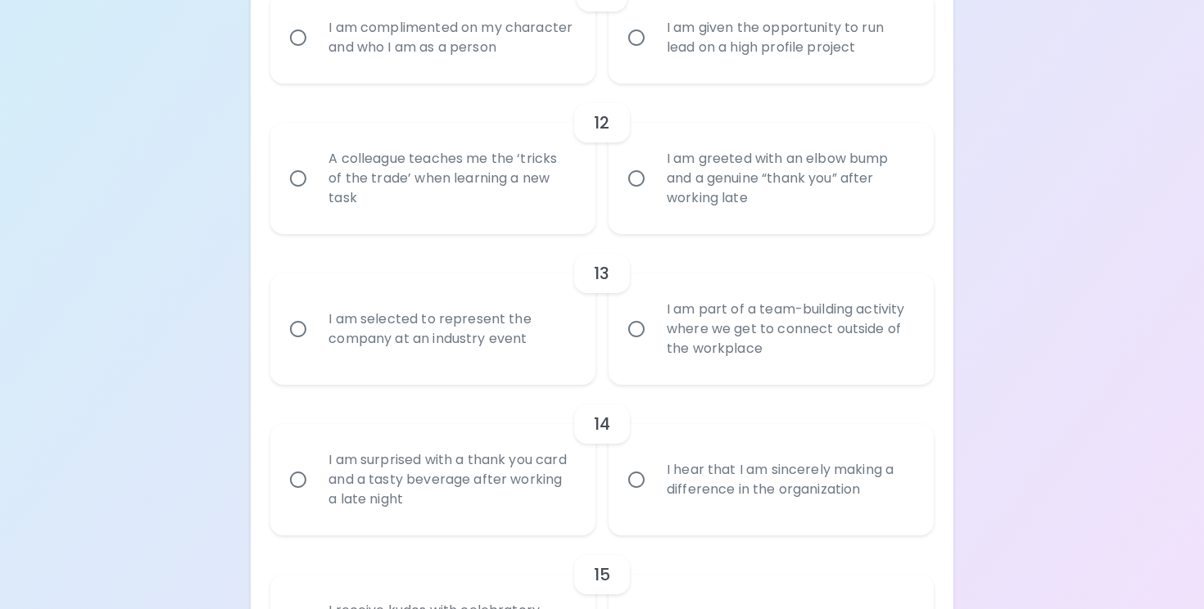
radio input "true"
radio input "false"
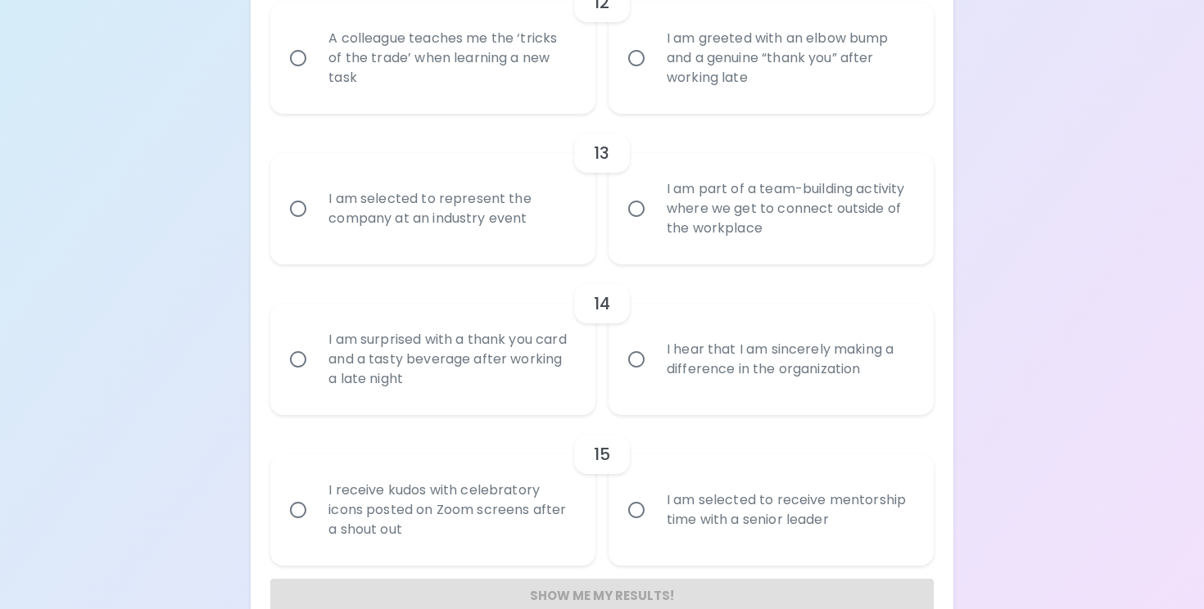
scroll to position [2013, 0]
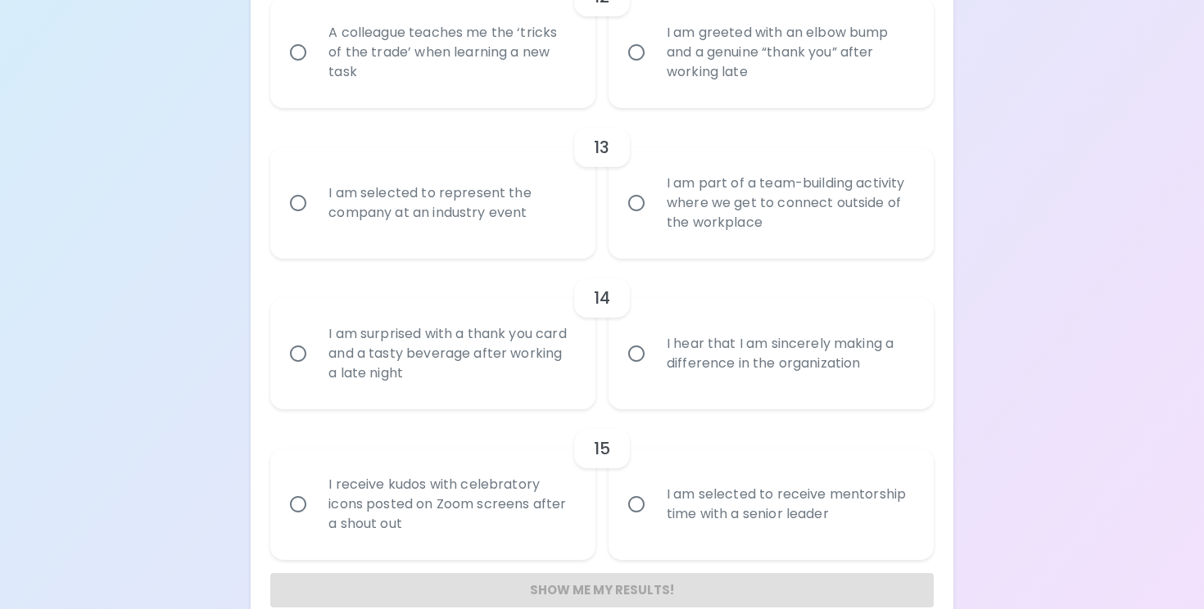
click at [516, 45] on div "A colleague teaches me the ‘tricks of the trade’ when learning a new task" at bounding box center [450, 52] width 271 height 98
click at [315, 45] on input "A colleague teaches me the ‘tricks of the trade’ when learning a new task" at bounding box center [298, 52] width 34 height 34
radio input "false"
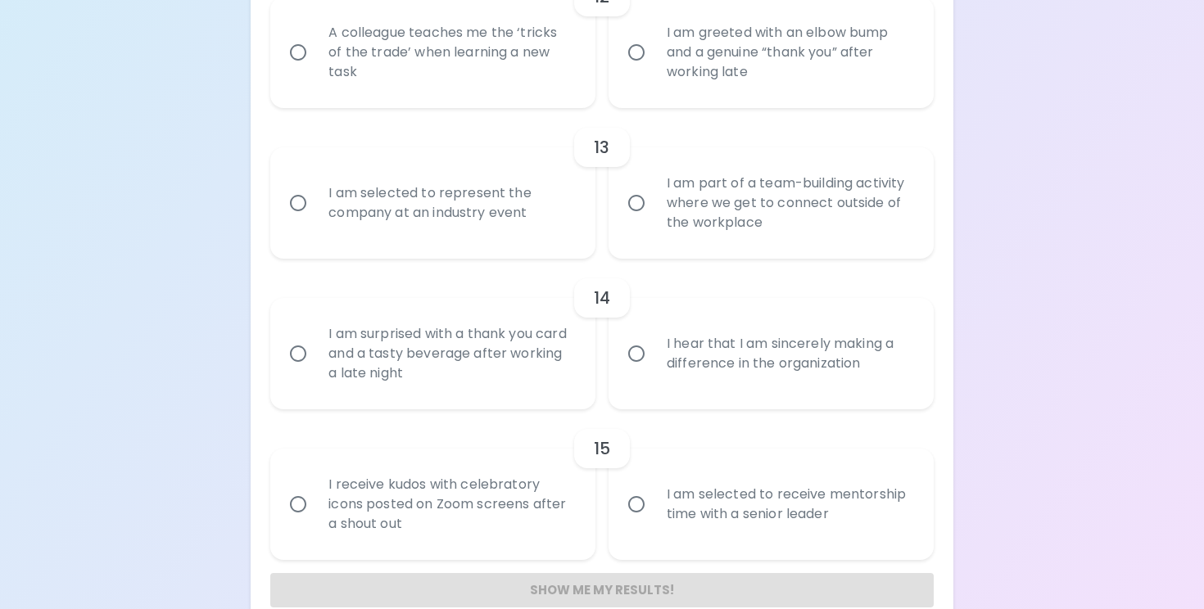
radio input "false"
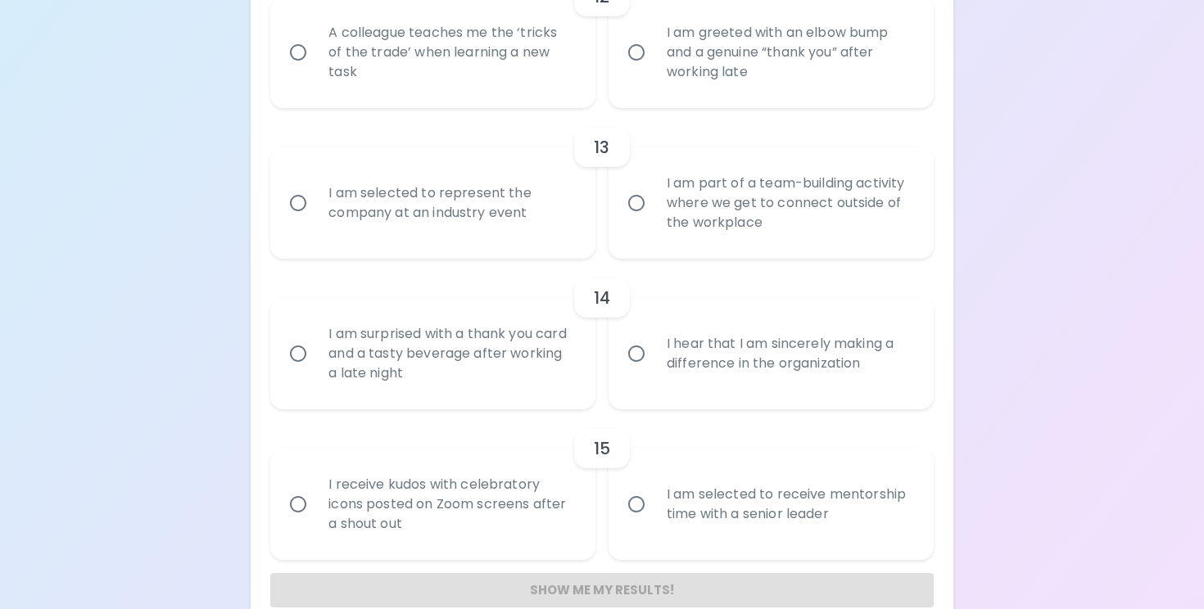
radio input "false"
radio input "true"
radio input "false"
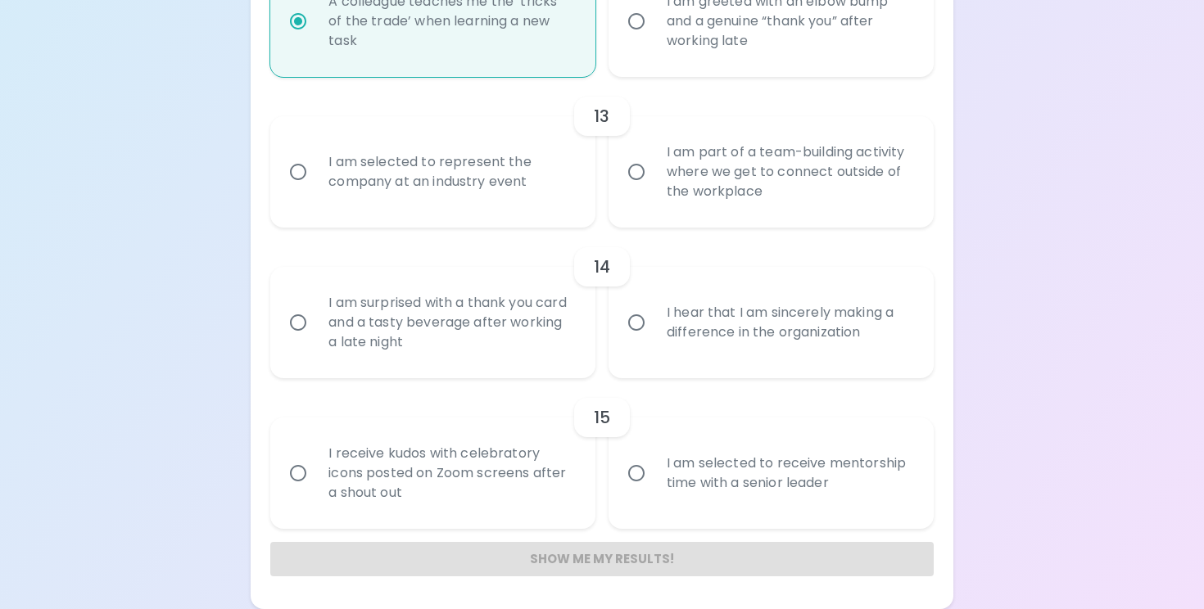
scroll to position [2064, 0]
click at [681, 75] on label "I am greeted with an elbow bump and a genuine “thank you” after working late" at bounding box center [761, 21] width 325 height 111
click at [653, 38] on input "I am greeted with an elbow bump and a genuine “thank you” after working late" at bounding box center [636, 21] width 34 height 34
radio input "false"
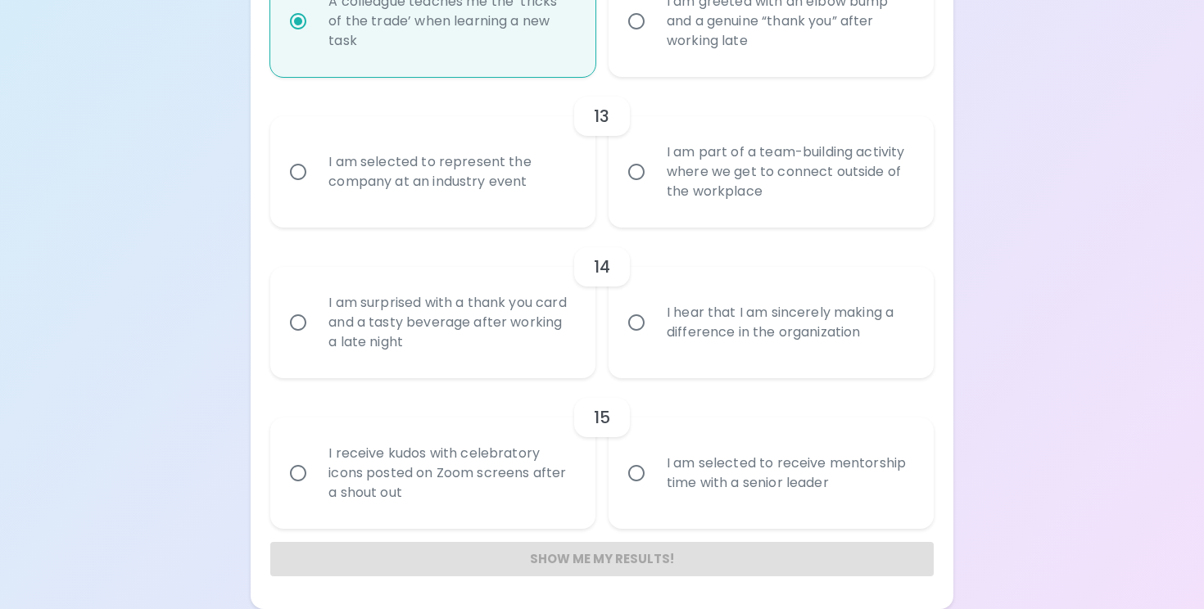
radio input "false"
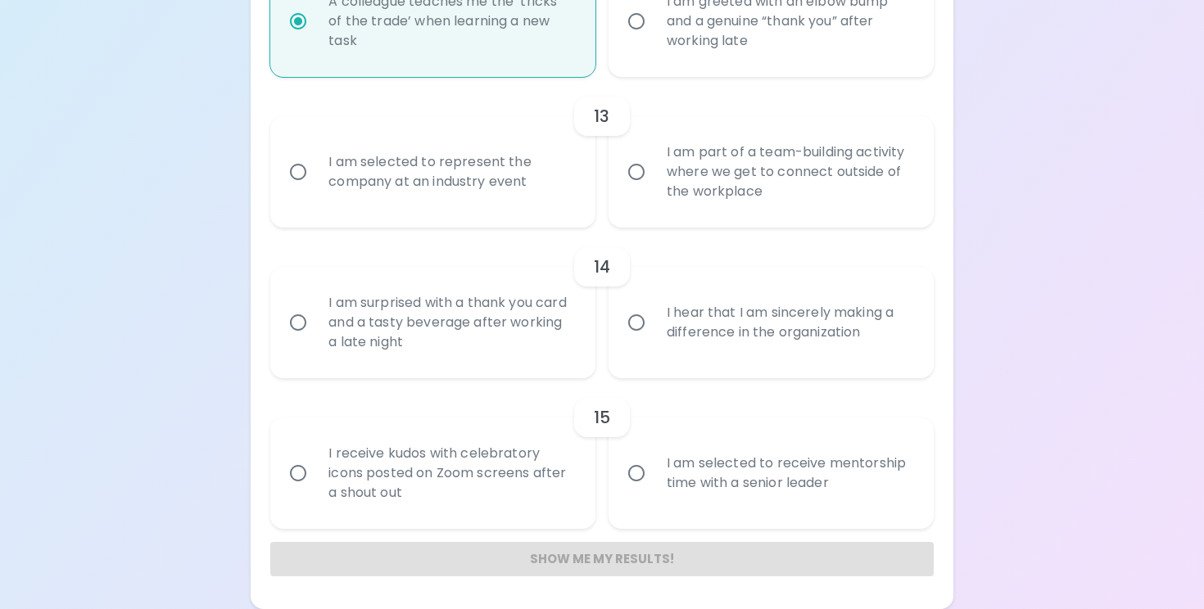
radio input "false"
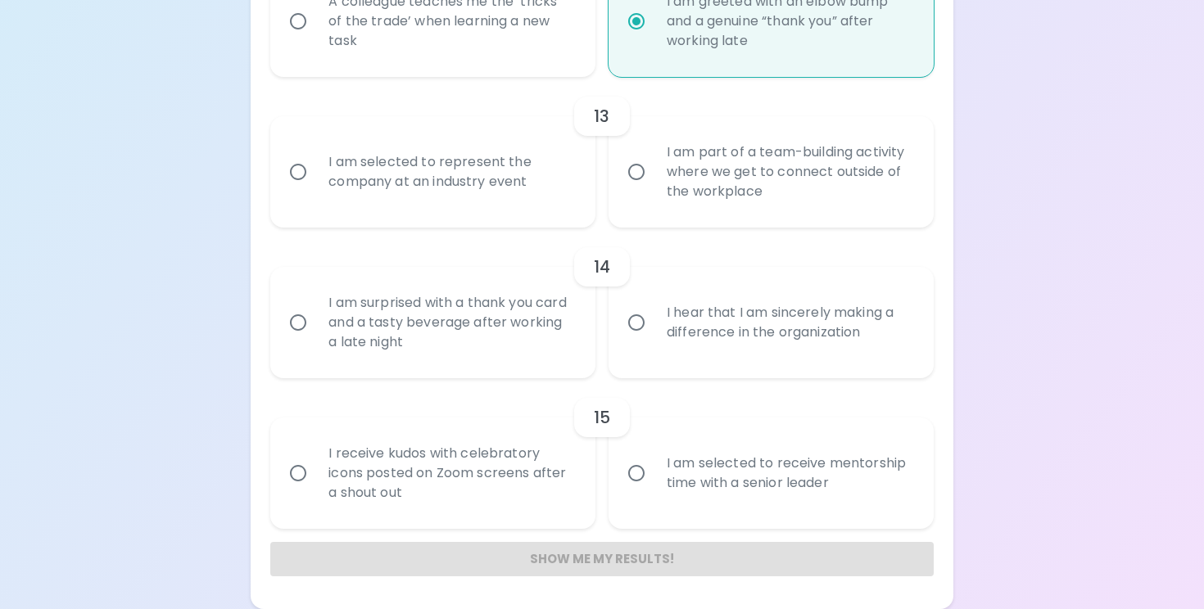
click at [550, 56] on div "A colleague teaches me the ‘tricks of the trade’ when learning a new task" at bounding box center [450, 21] width 271 height 98
click at [315, 38] on input "A colleague teaches me the ‘tricks of the trade’ when learning a new task" at bounding box center [298, 21] width 34 height 34
radio input "false"
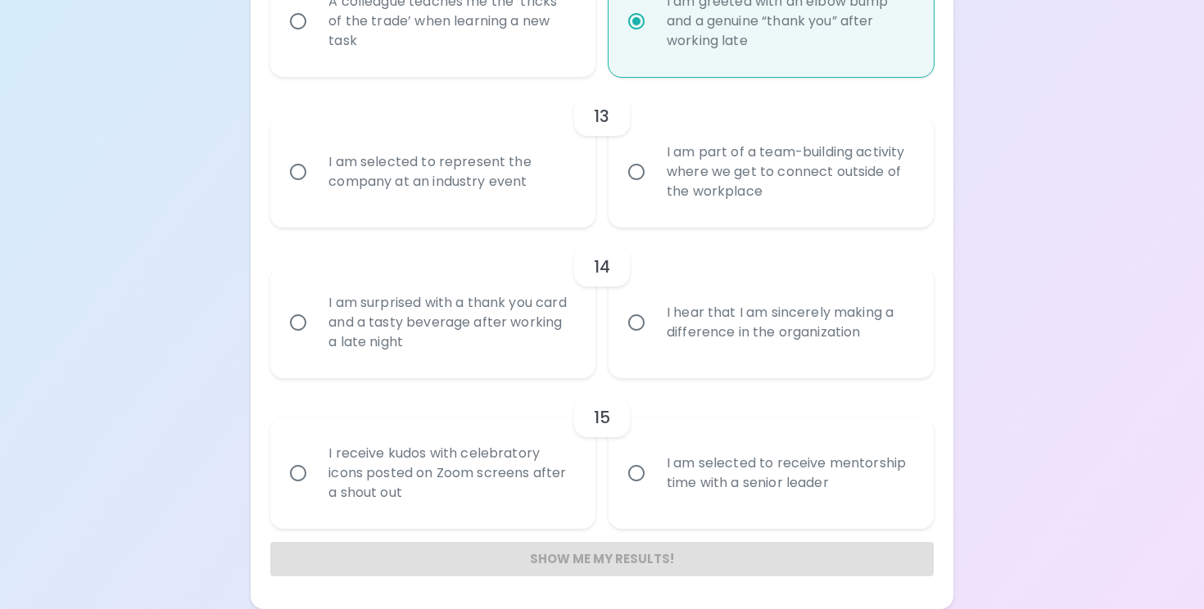
radio input "false"
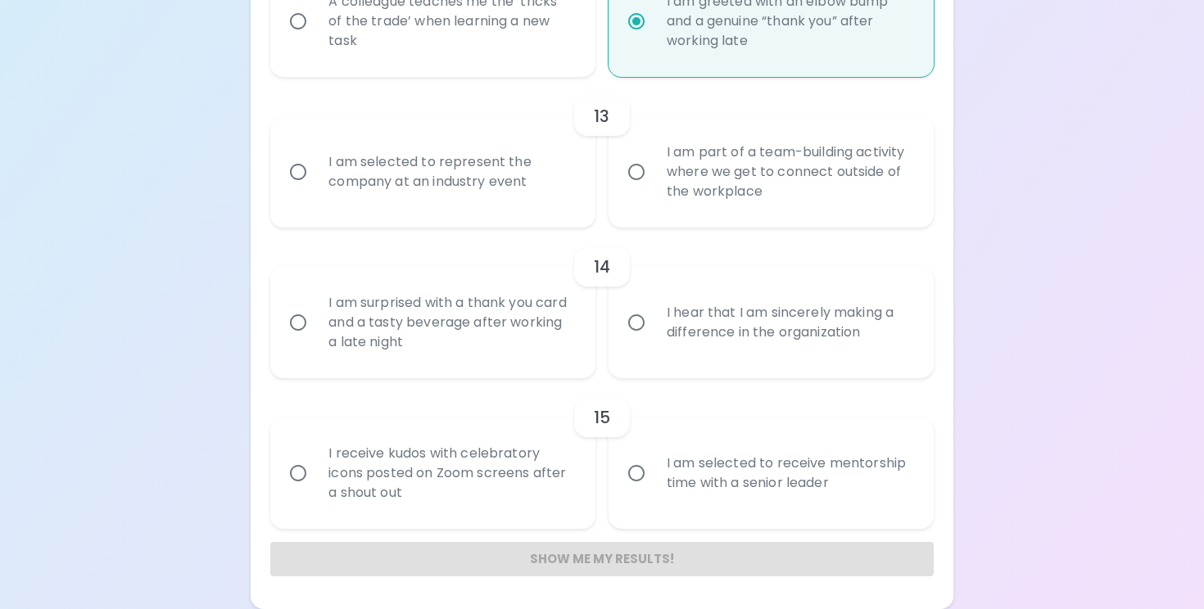
radio input "false"
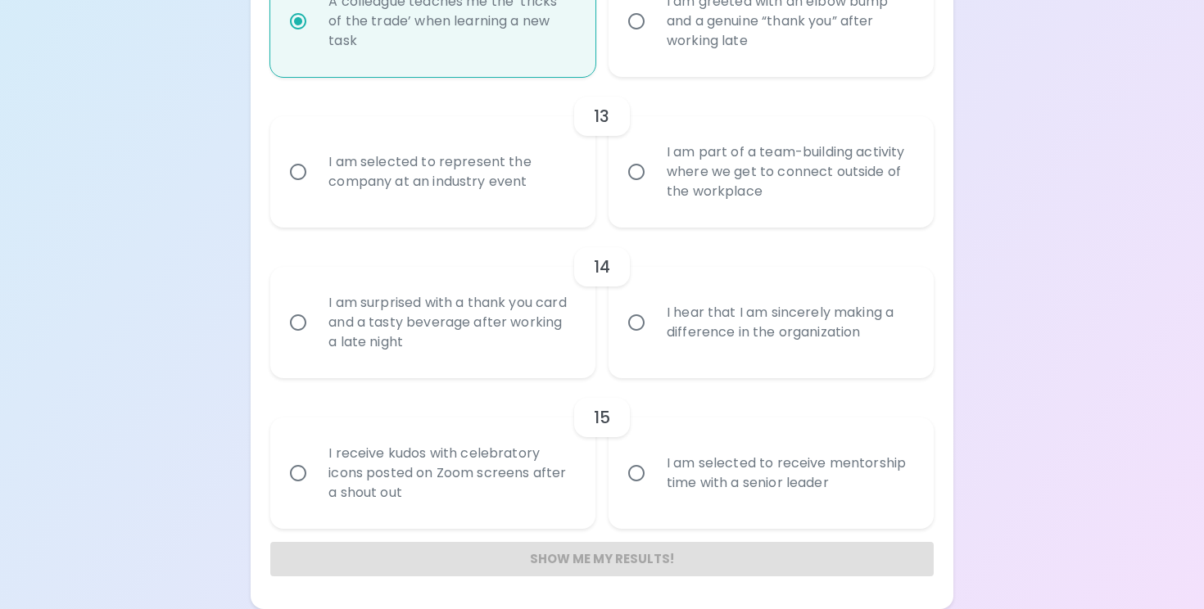
click at [529, 155] on div "I am selected to represent the company at an industry event" at bounding box center [450, 172] width 271 height 79
click at [315, 155] on input "I am selected to represent the company at an industry event" at bounding box center [298, 172] width 34 height 34
radio input "false"
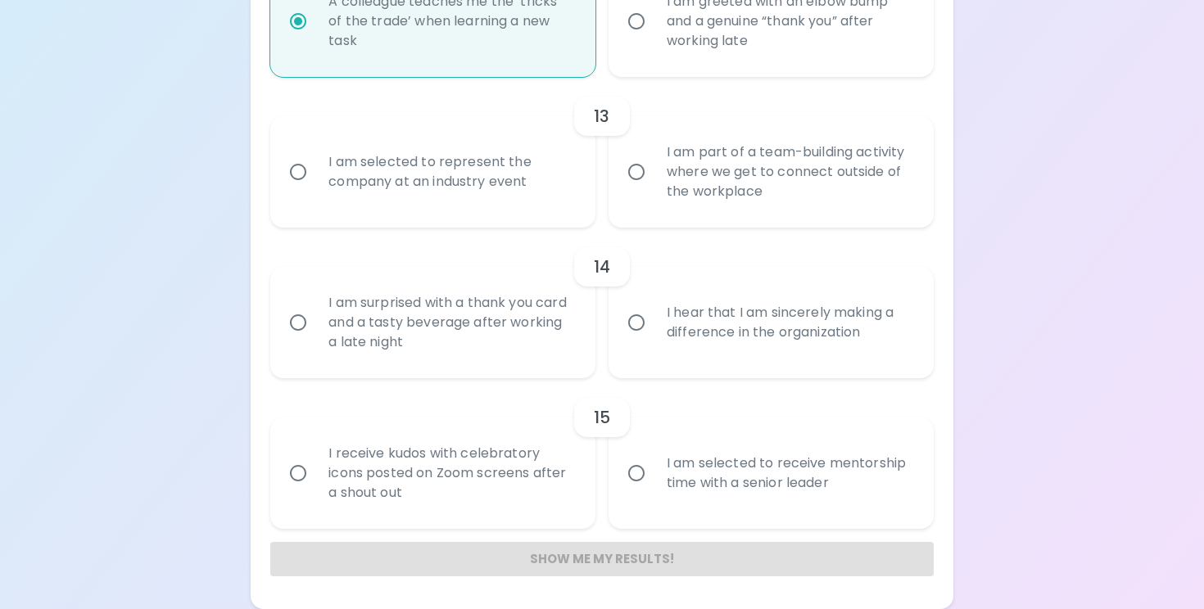
radio input "false"
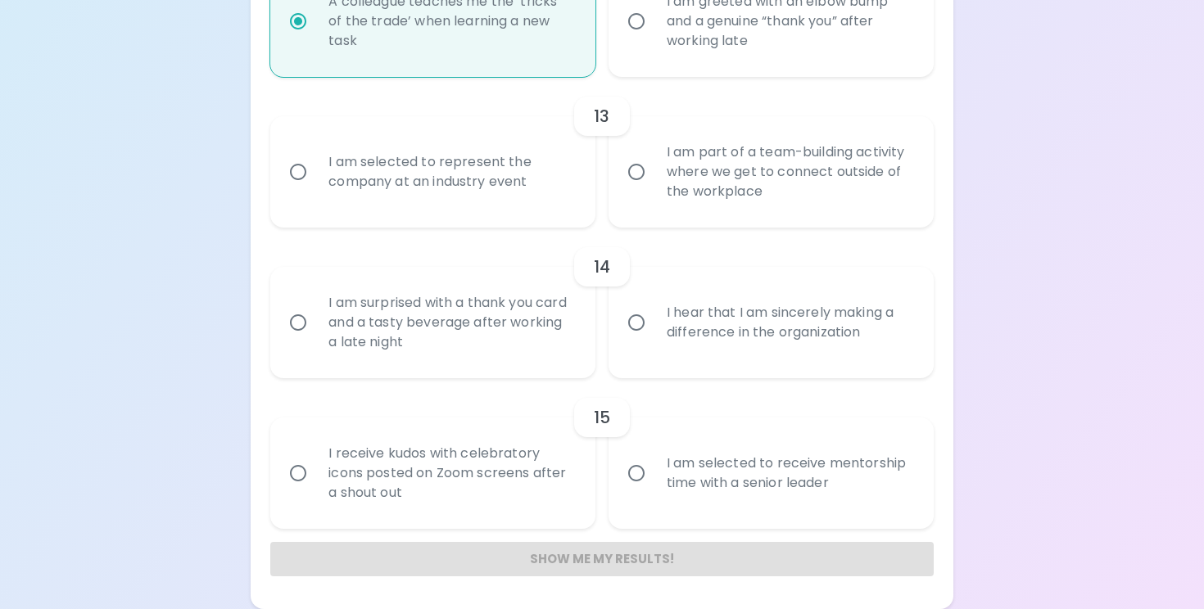
radio input "false"
radio input "true"
radio input "false"
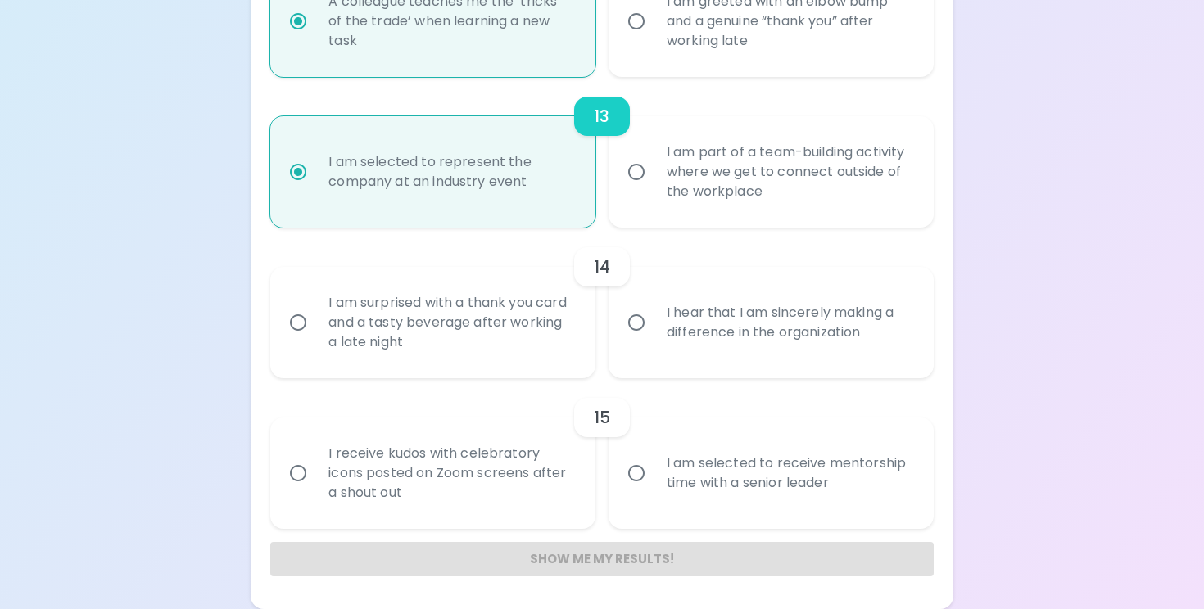
click at [649, 174] on input "I am part of a team-building activity where we get to connect outside of the wo…" at bounding box center [636, 172] width 34 height 34
radio input "false"
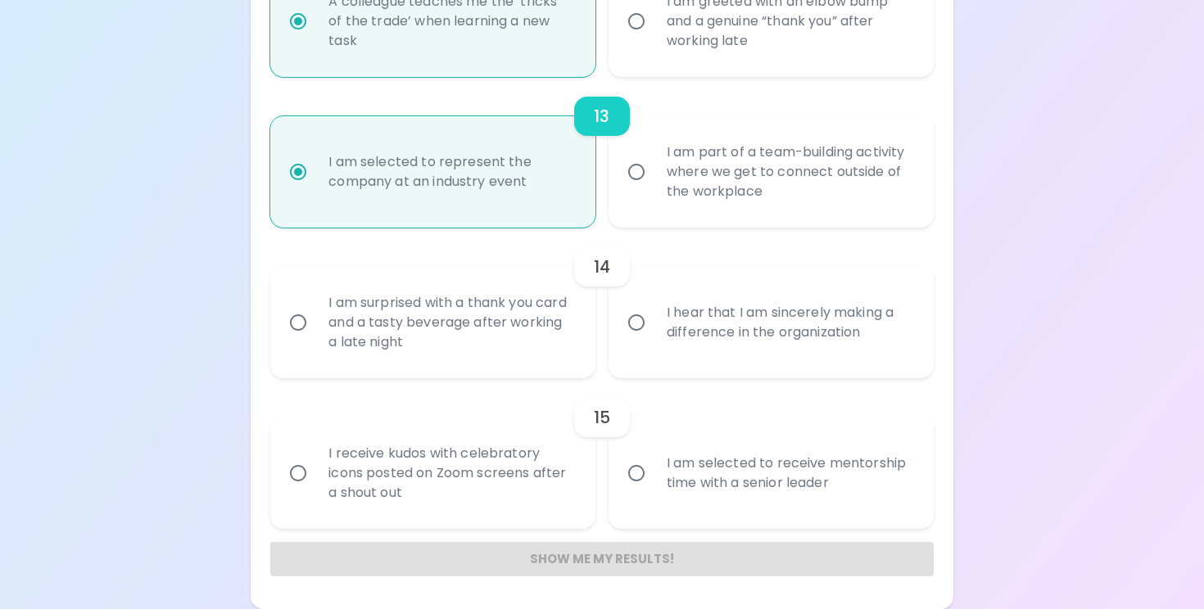
radio input "false"
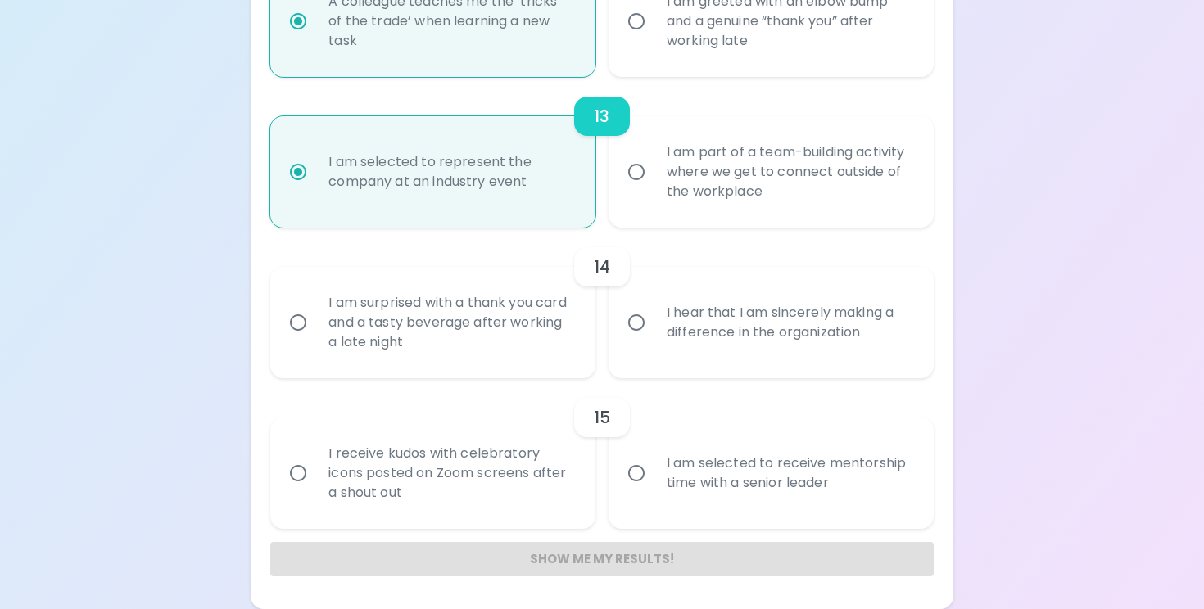
radio input "false"
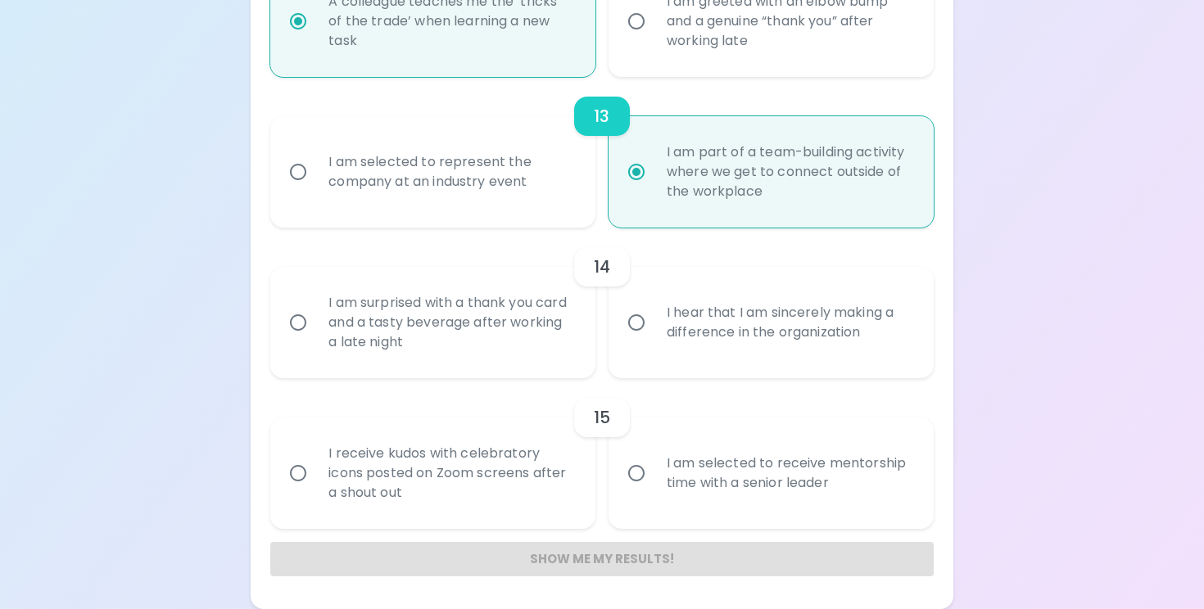
click at [561, 348] on div "I am surprised with a thank you card and a tasty beverage after working a late …" at bounding box center [450, 322] width 271 height 98
click at [315, 340] on input "I am surprised with a thank you card and a tasty beverage after working a late …" at bounding box center [298, 322] width 34 height 34
radio input "false"
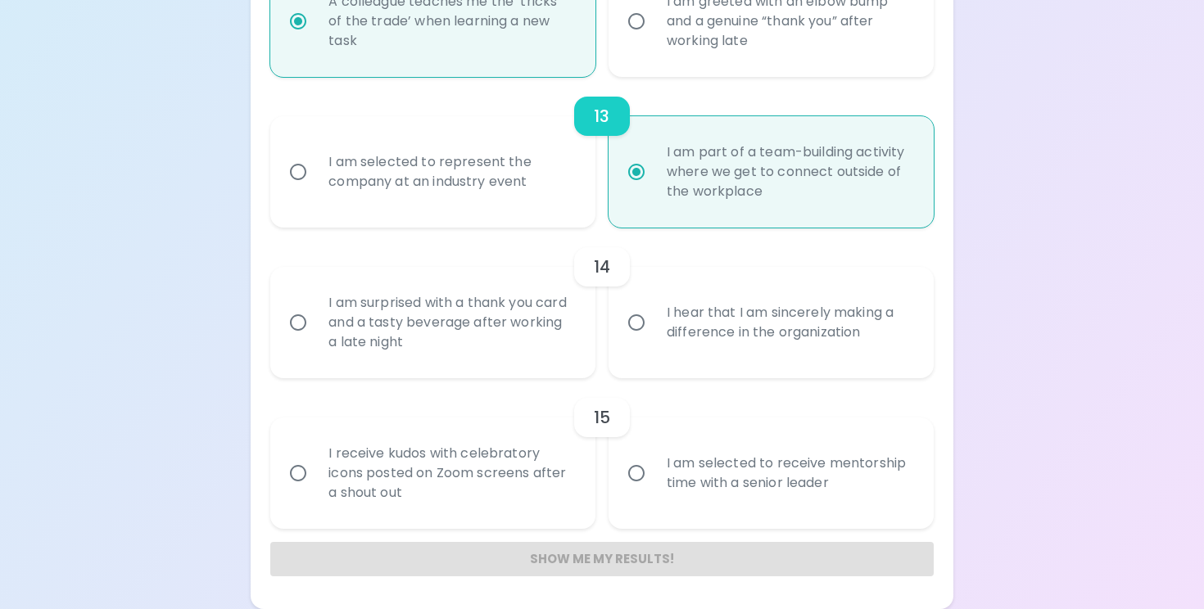
radio input "false"
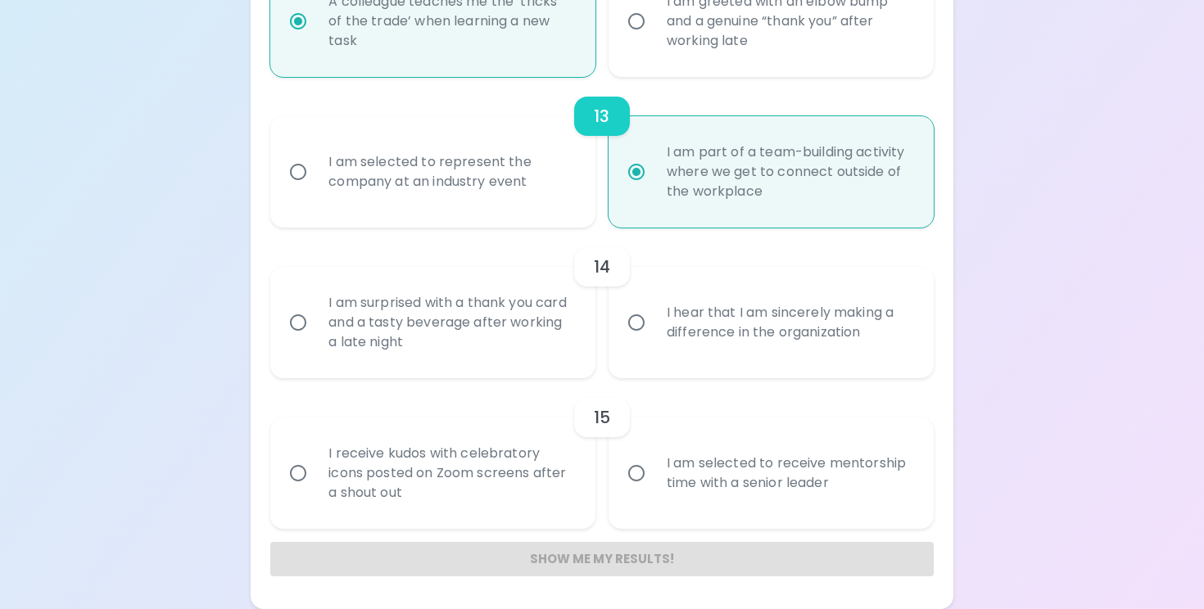
radio input "false"
radio input "true"
radio input "false"
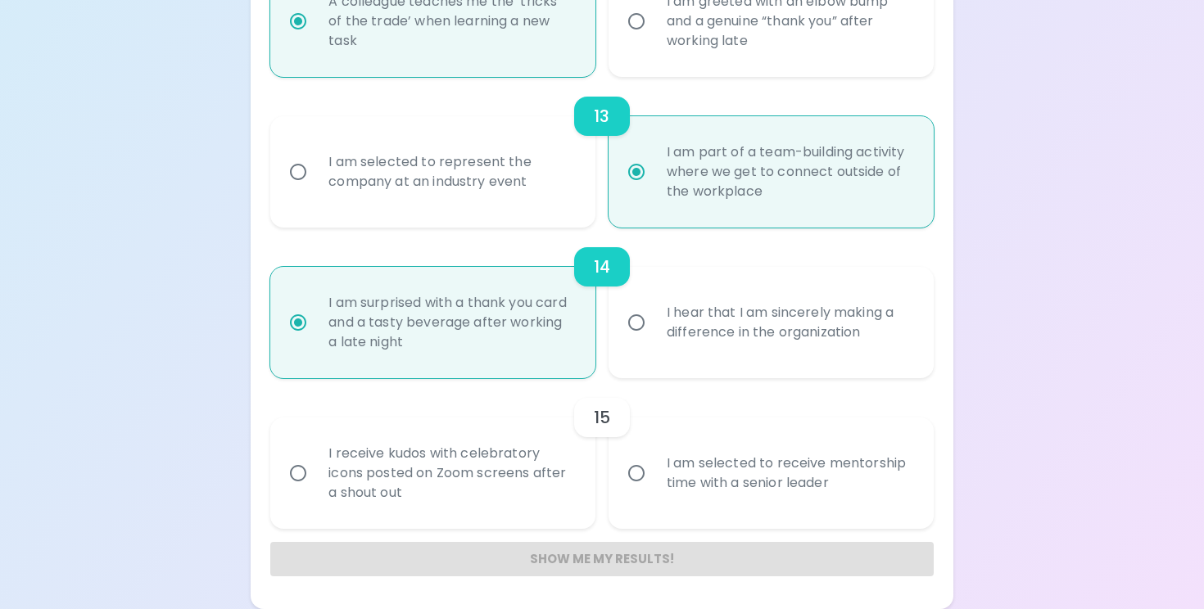
click at [683, 485] on div "I am selected to receive mentorship time with a senior leader" at bounding box center [788, 473] width 271 height 79
click at [653, 485] on input "I am selected to receive mentorship time with a senior leader" at bounding box center [636, 473] width 34 height 34
radio input "false"
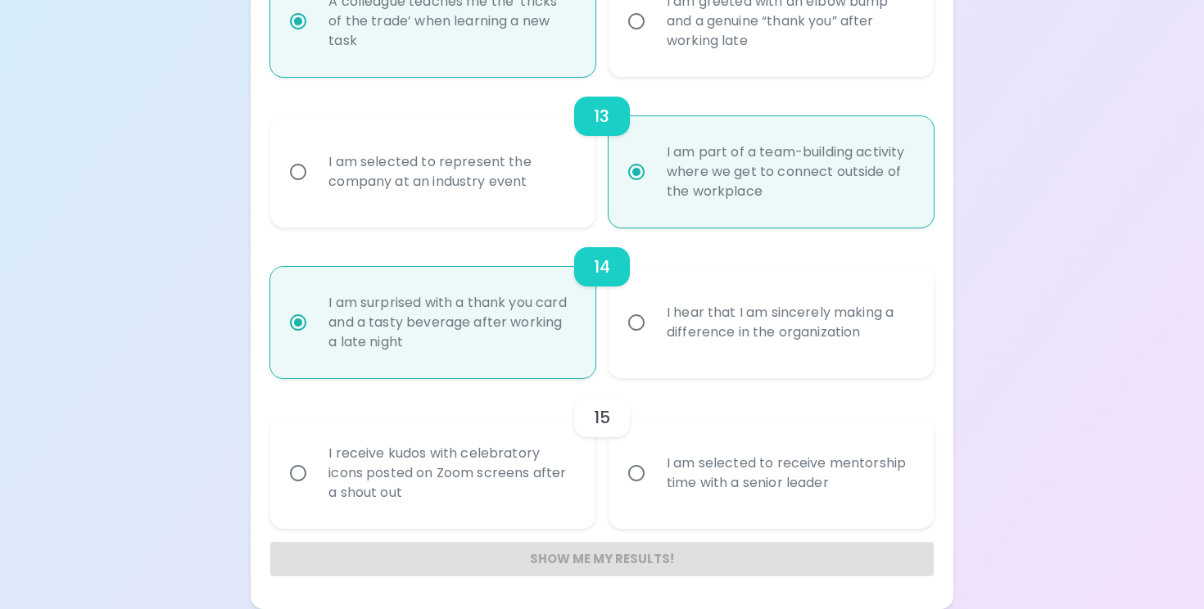
radio input "false"
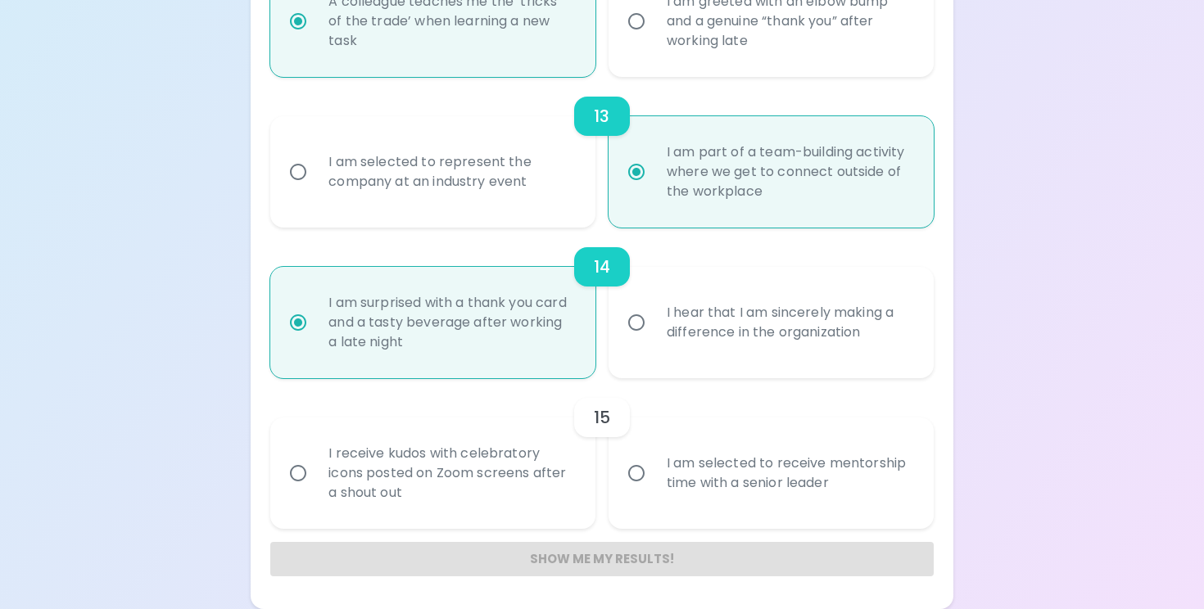
radio input "false"
radio input "true"
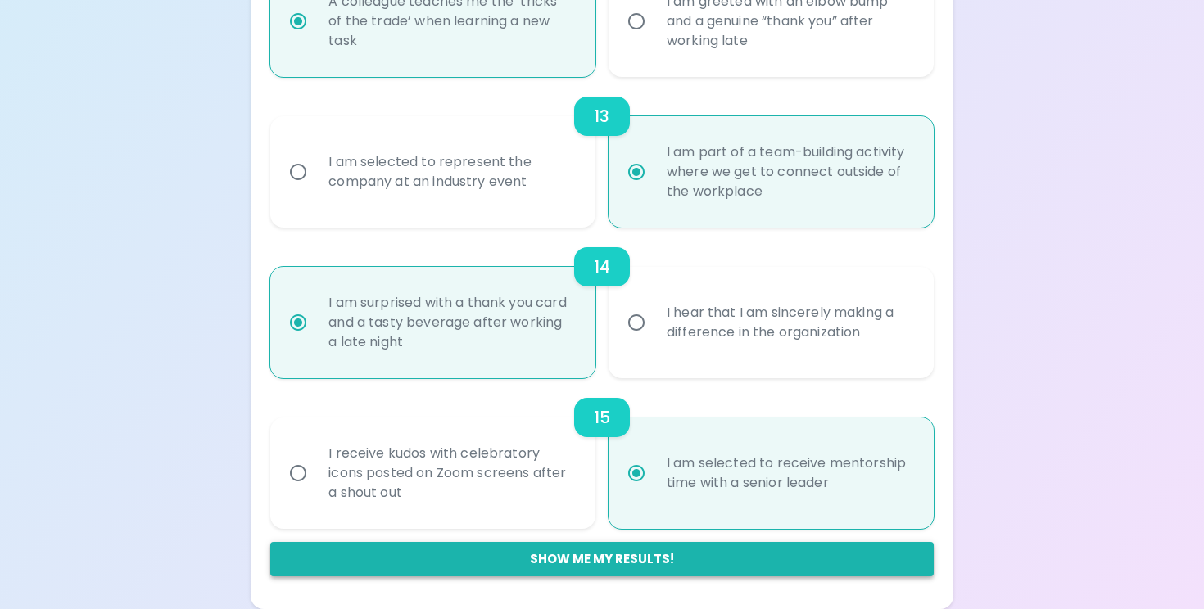
radio input "true"
click at [656, 562] on button "Show me my results!" at bounding box center [601, 559] width 662 height 34
radio input "false"
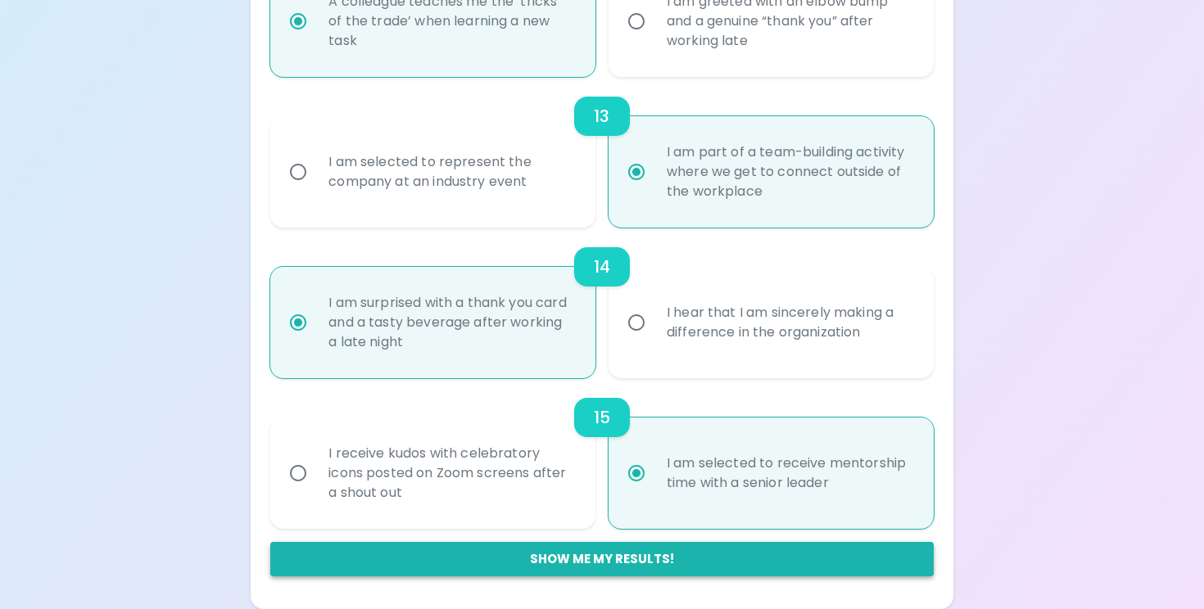
radio input "false"
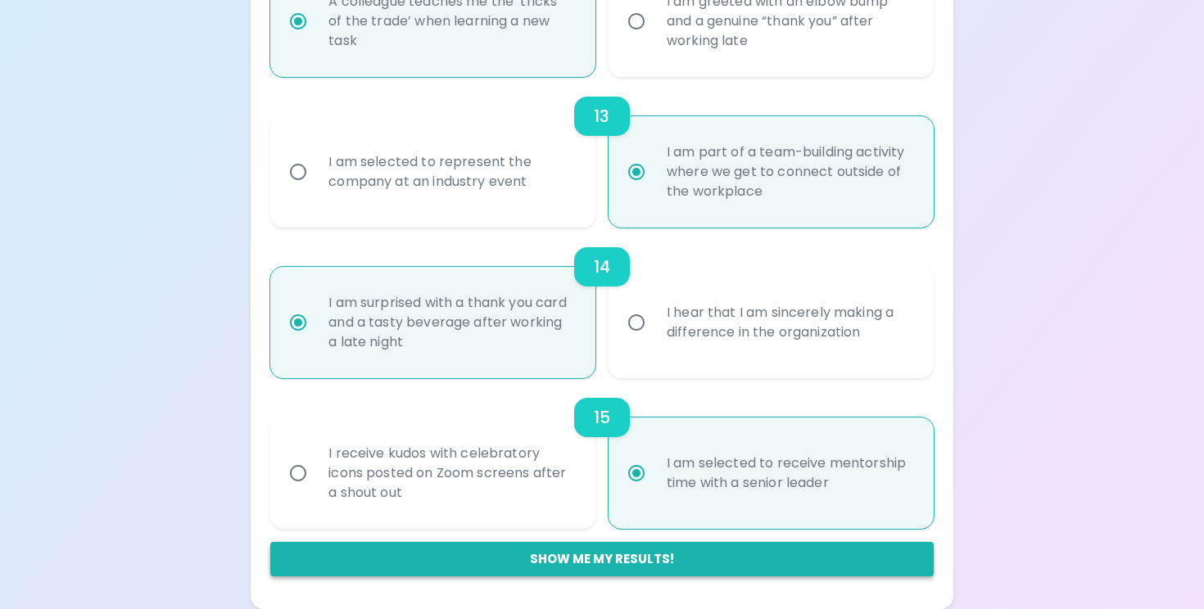
radio input "false"
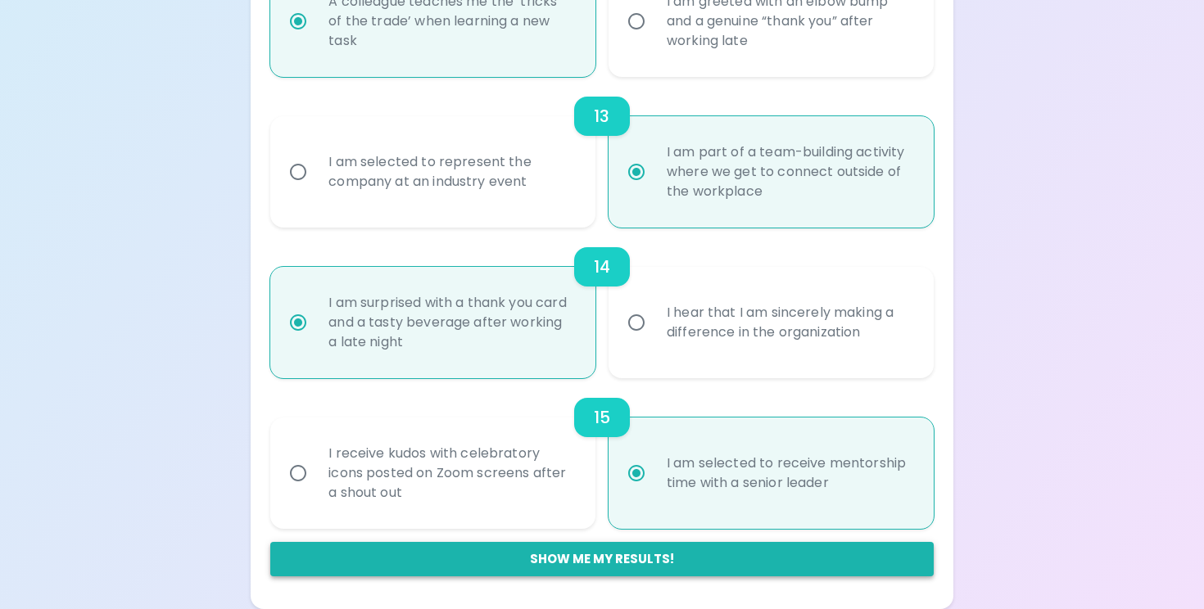
radio input "false"
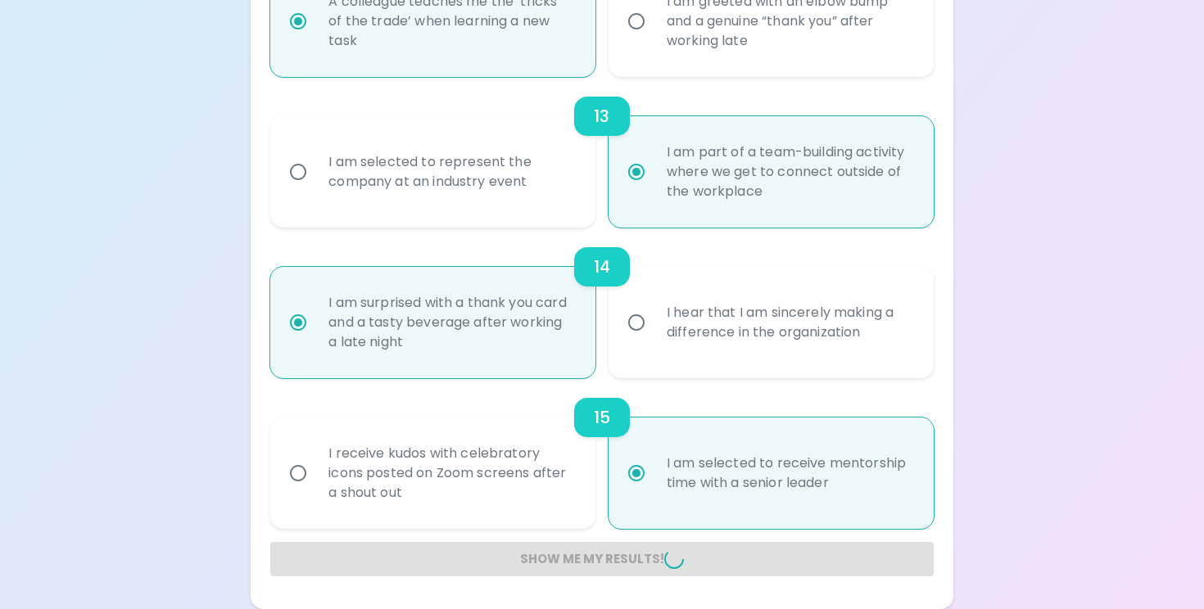
radio input "false"
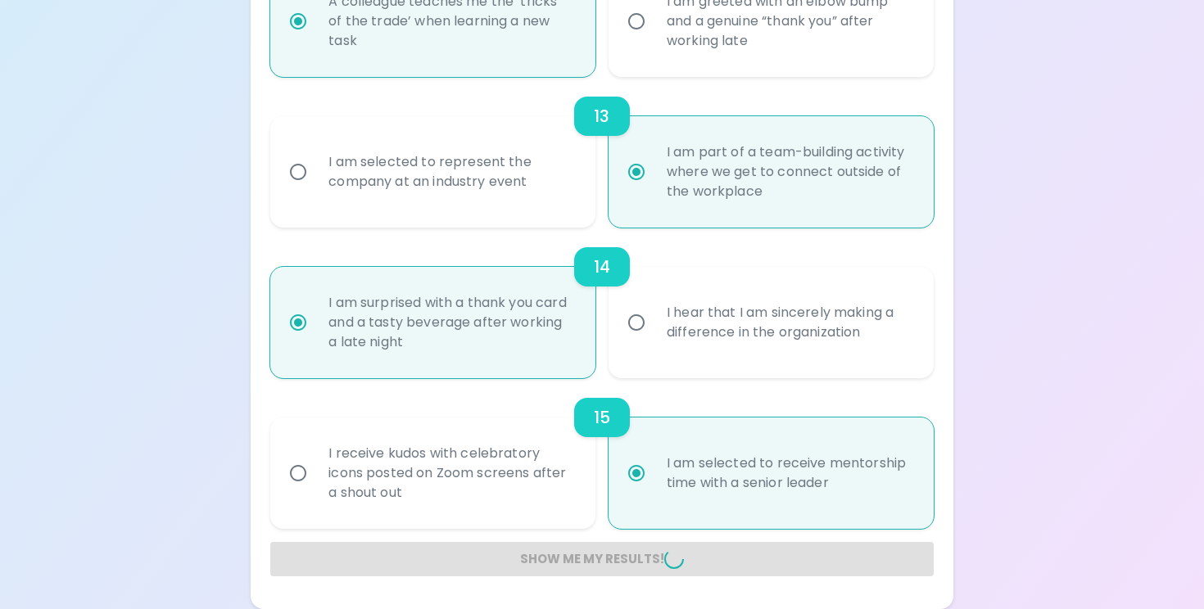
radio input "false"
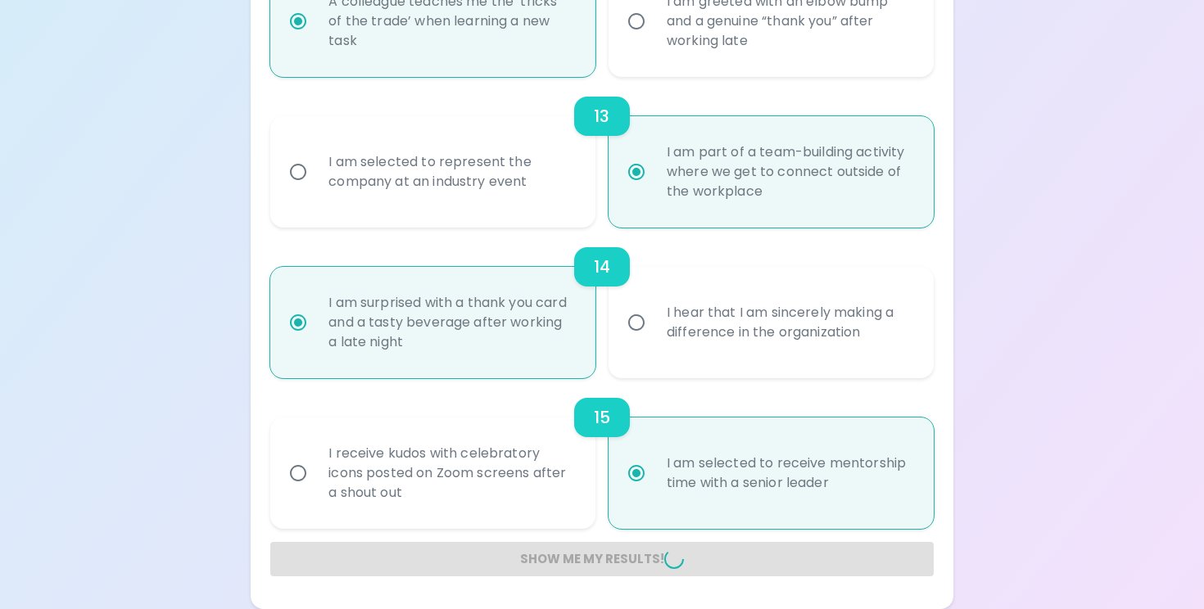
radio input "false"
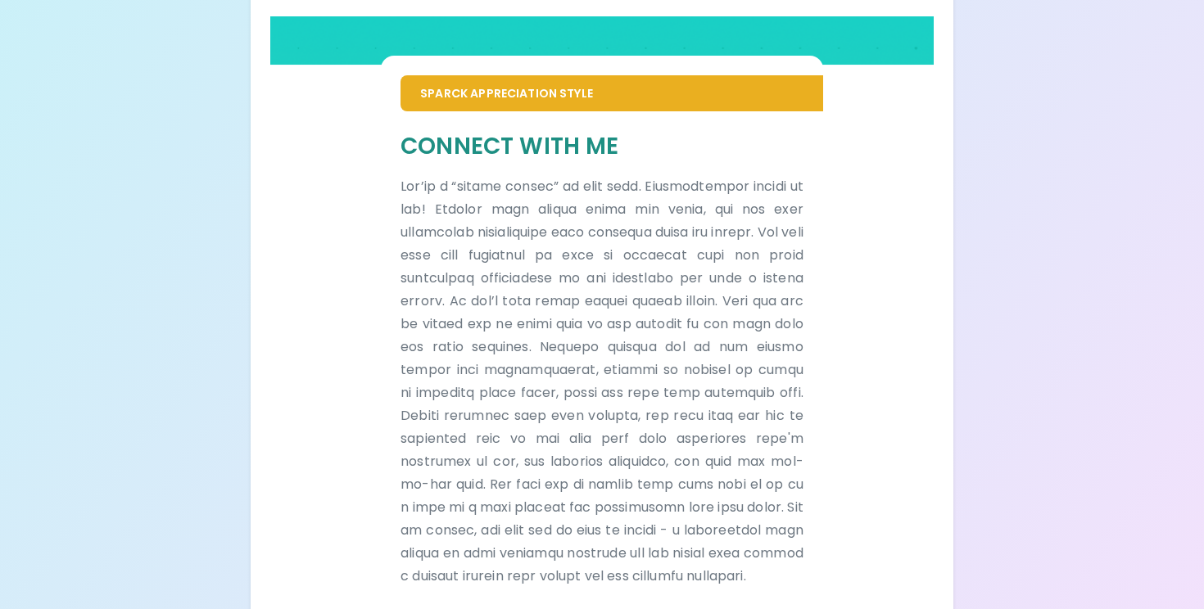
scroll to position [964, 0]
